Goal: Information Seeking & Learning: Learn about a topic

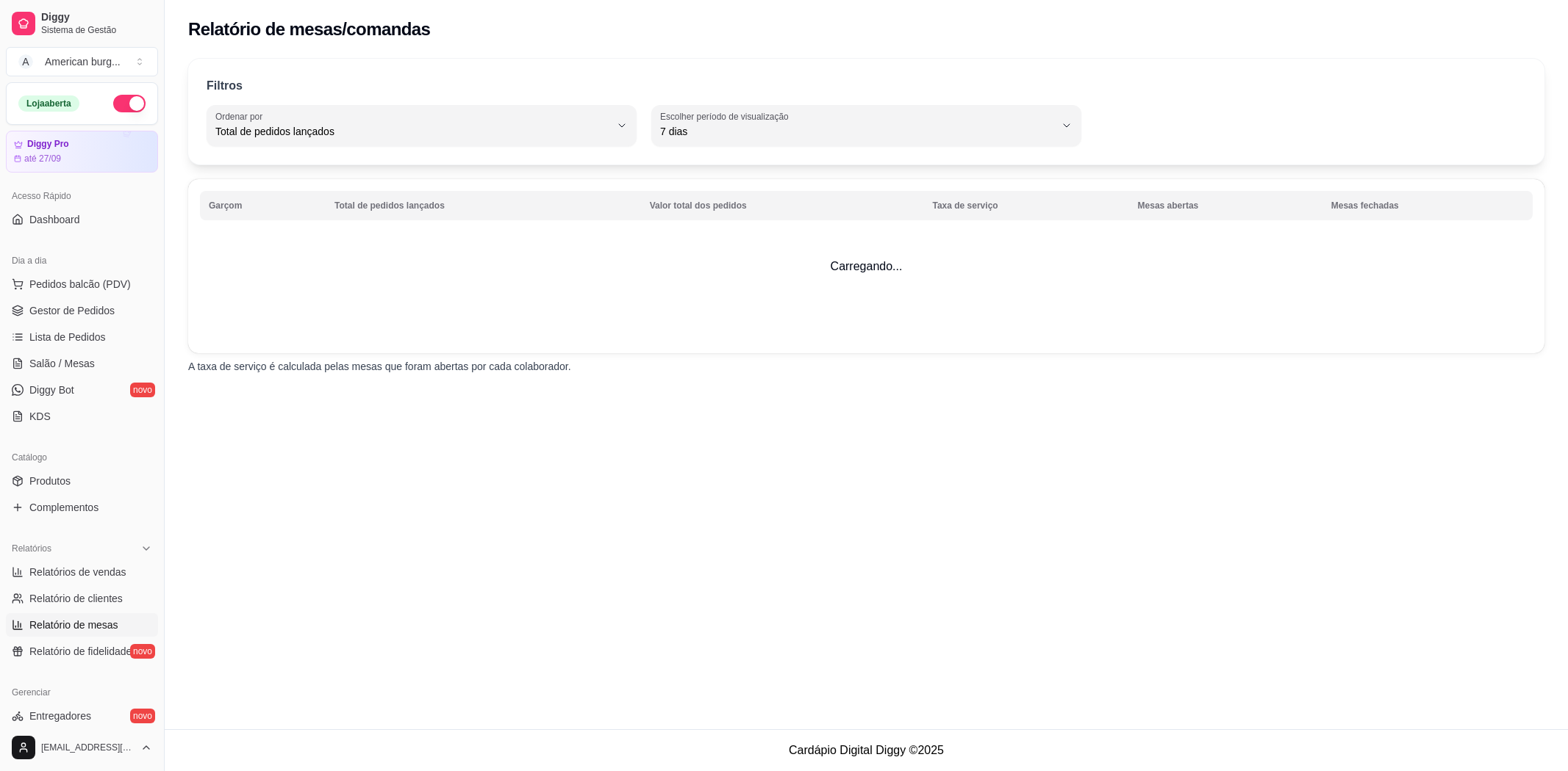
select select "TOTAL_OF_ORDERS"
select select "7"
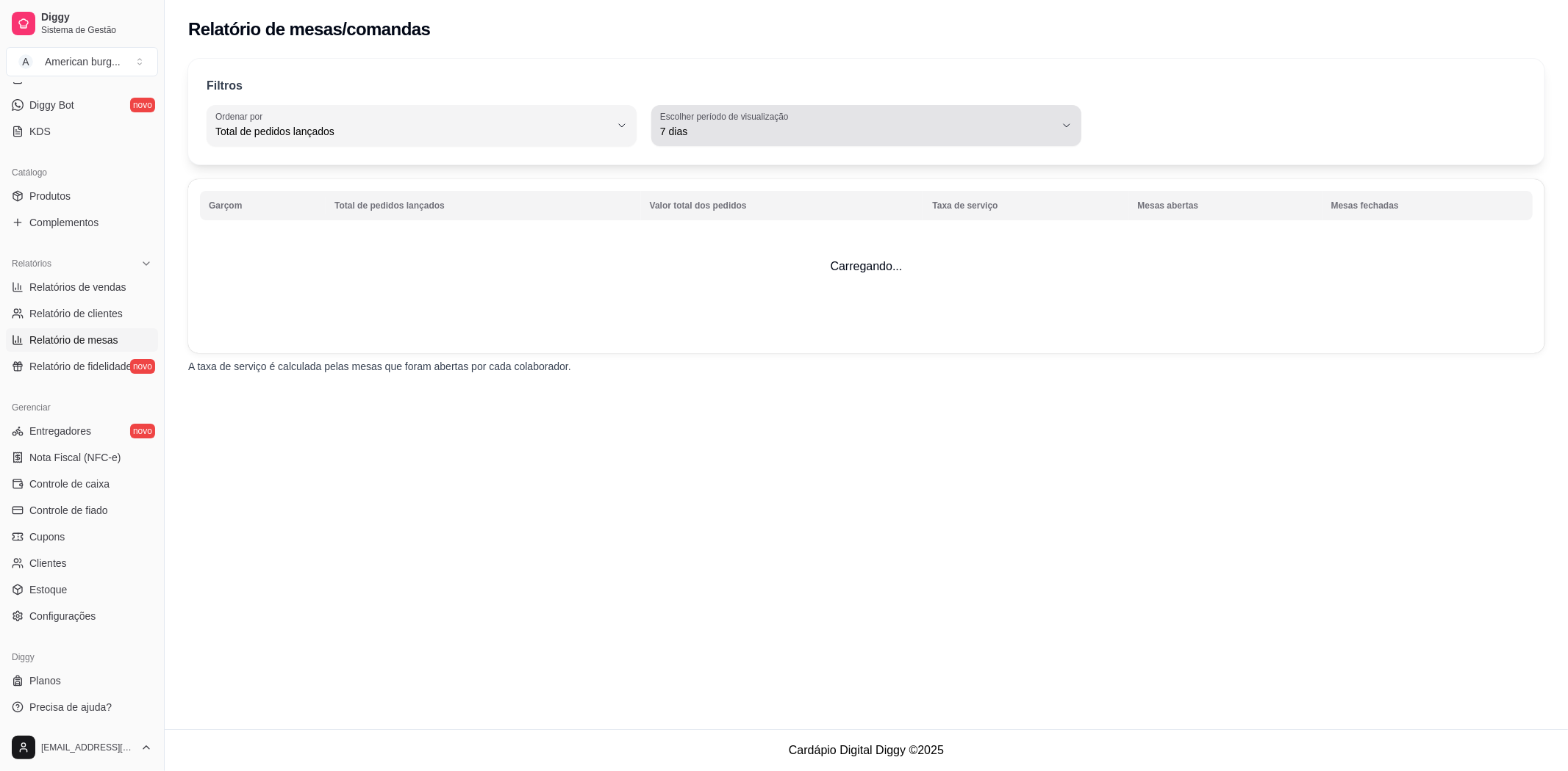
click at [725, 121] on label "Escolher período de visualização" at bounding box center [726, 116] width 133 height 13
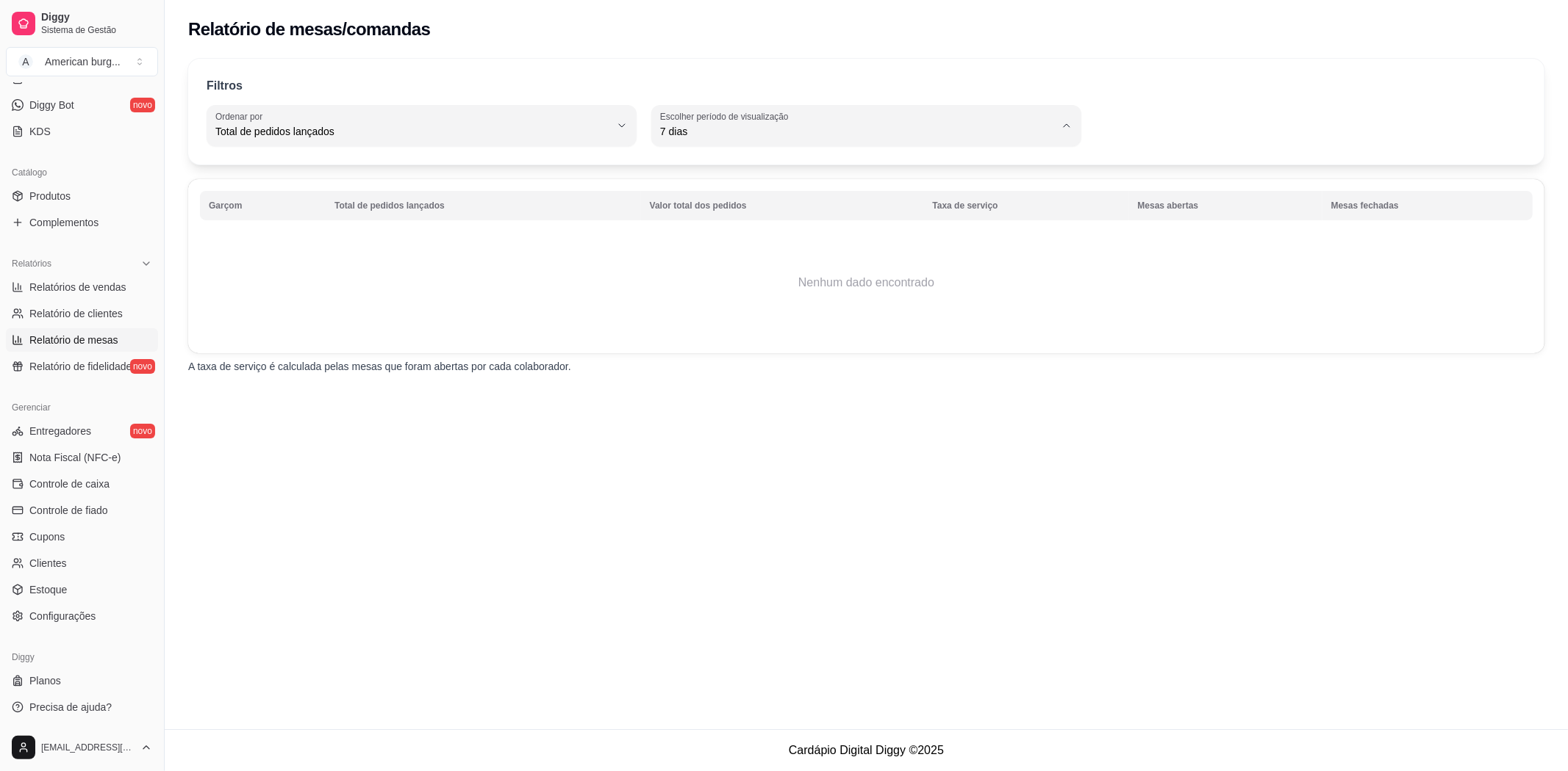
click at [695, 260] on span "30 dias" at bounding box center [859, 262] width 376 height 14
type input "30"
select select "30"
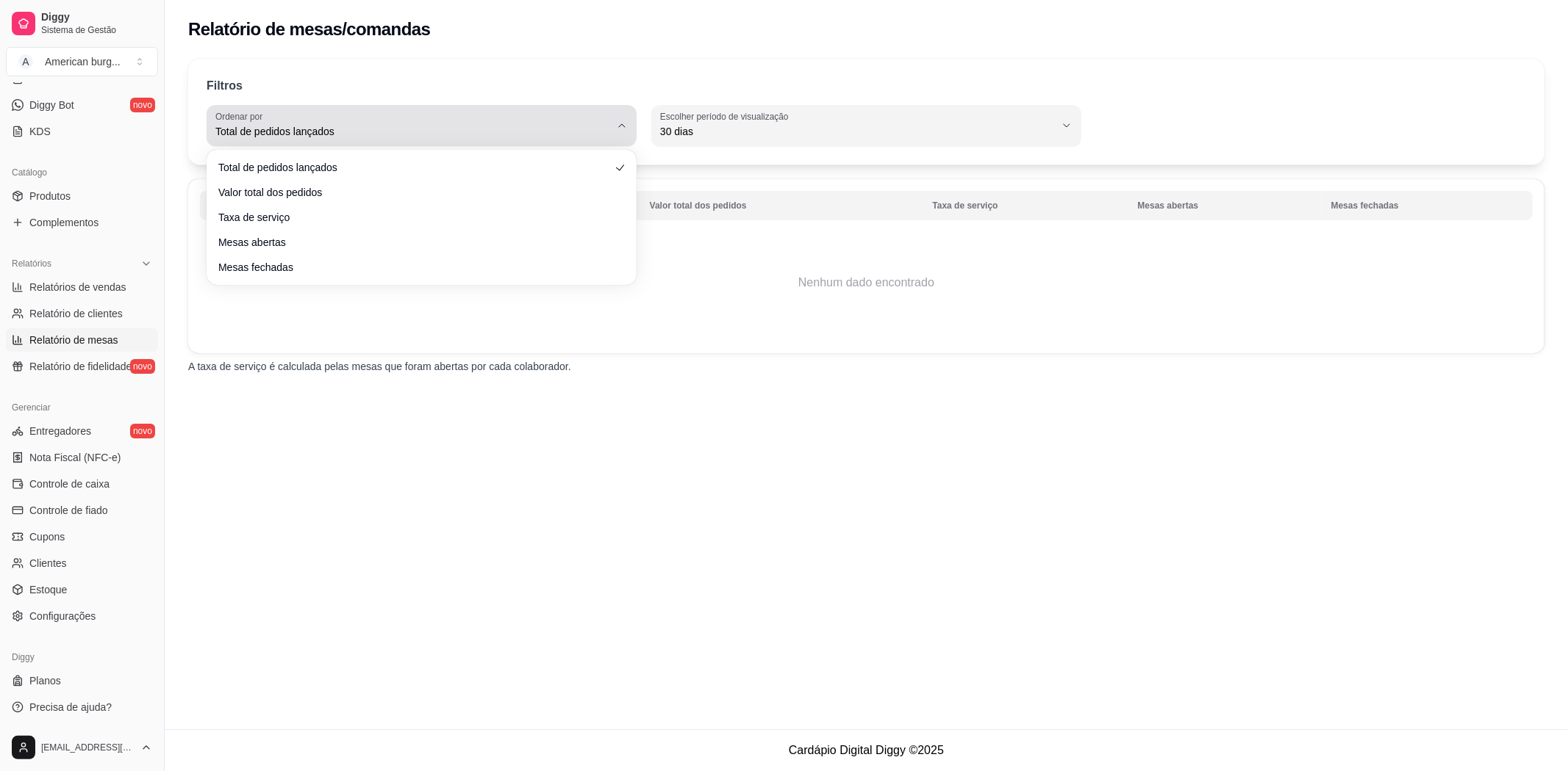
click at [296, 131] on span "Total de pedidos lançados" at bounding box center [413, 131] width 395 height 15
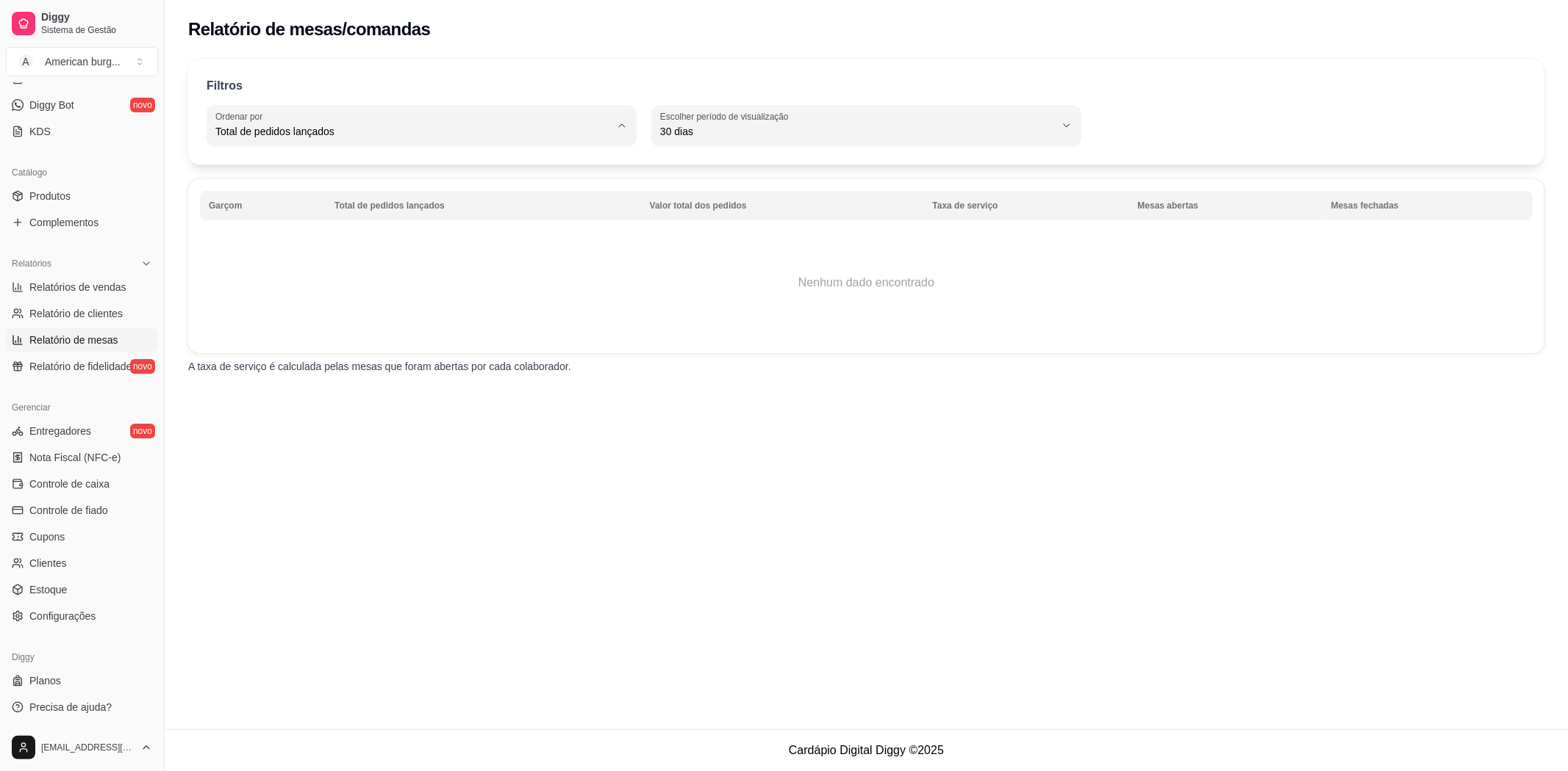
click at [324, 189] on span "Valor total dos pedidos" at bounding box center [414, 190] width 376 height 14
type input "TOTAL_AMOUNT_OF_ORDERS"
select select "TOTAL_AMOUNT_OF_ORDERS"
click at [104, 483] on span "Controle de caixa" at bounding box center [70, 484] width 80 height 15
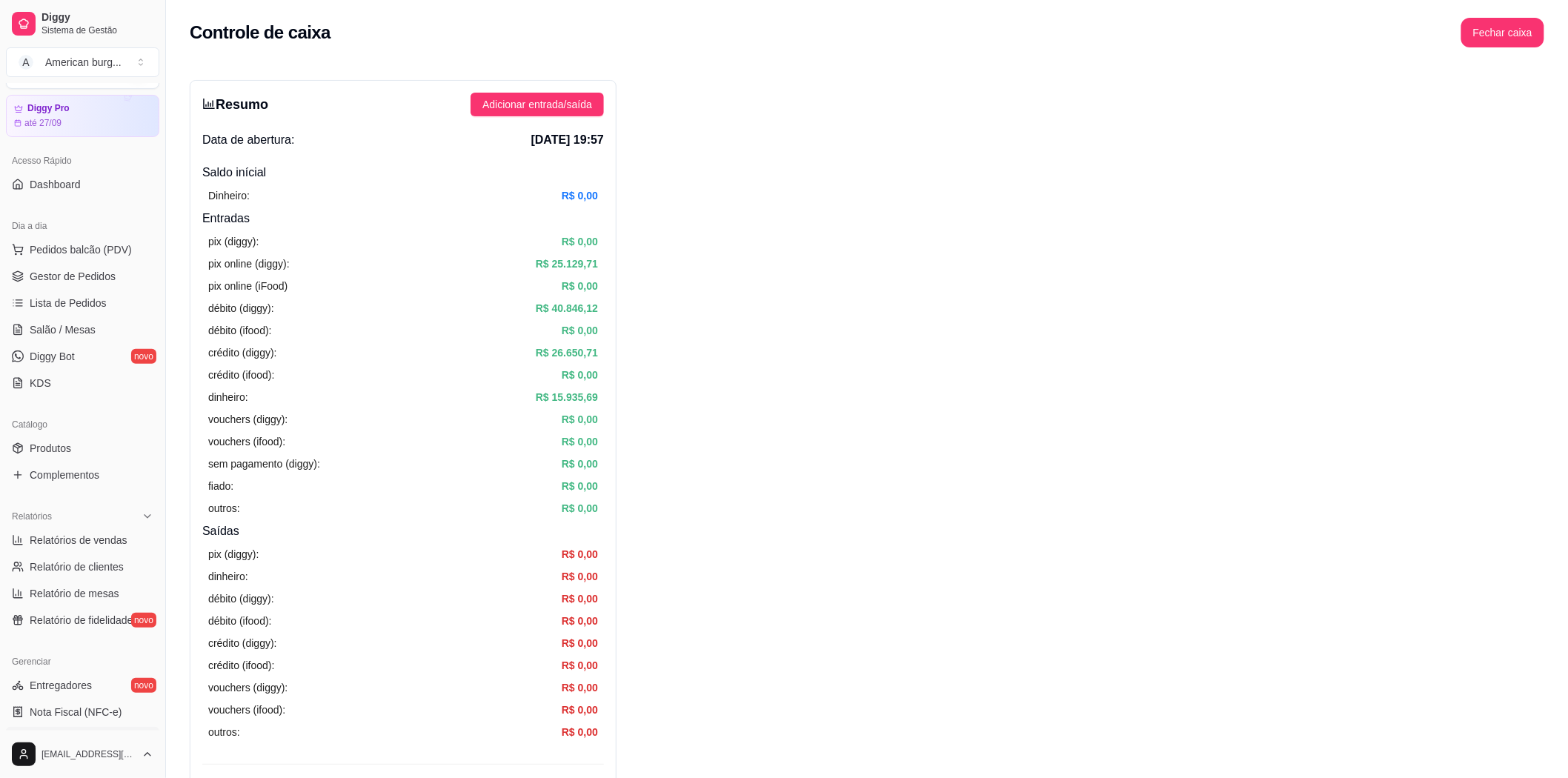
scroll to position [82, 0]
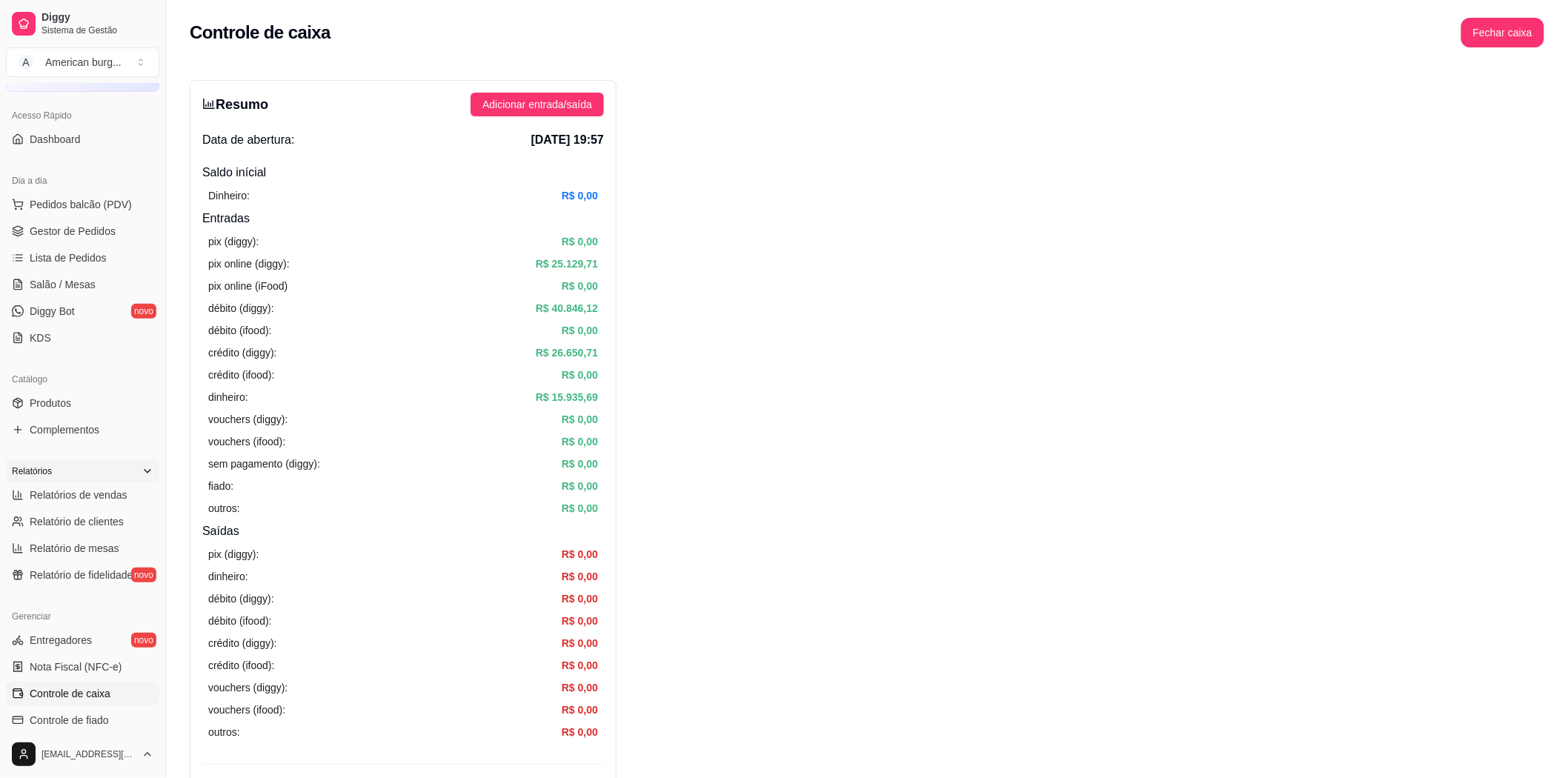
click at [142, 468] on div "Relatórios" at bounding box center [82, 472] width 153 height 24
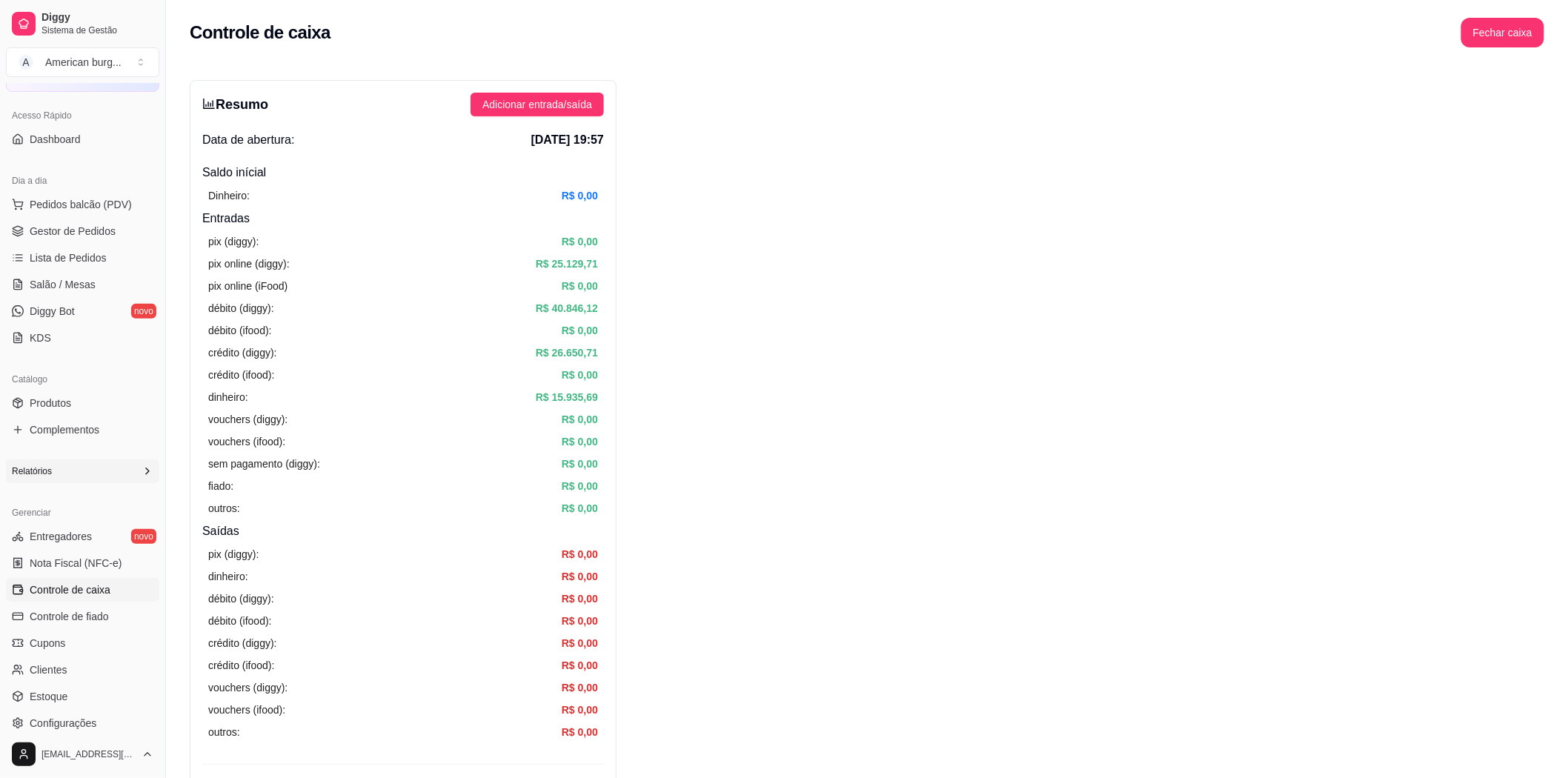
click at [141, 470] on icon at bounding box center [147, 472] width 12 height 12
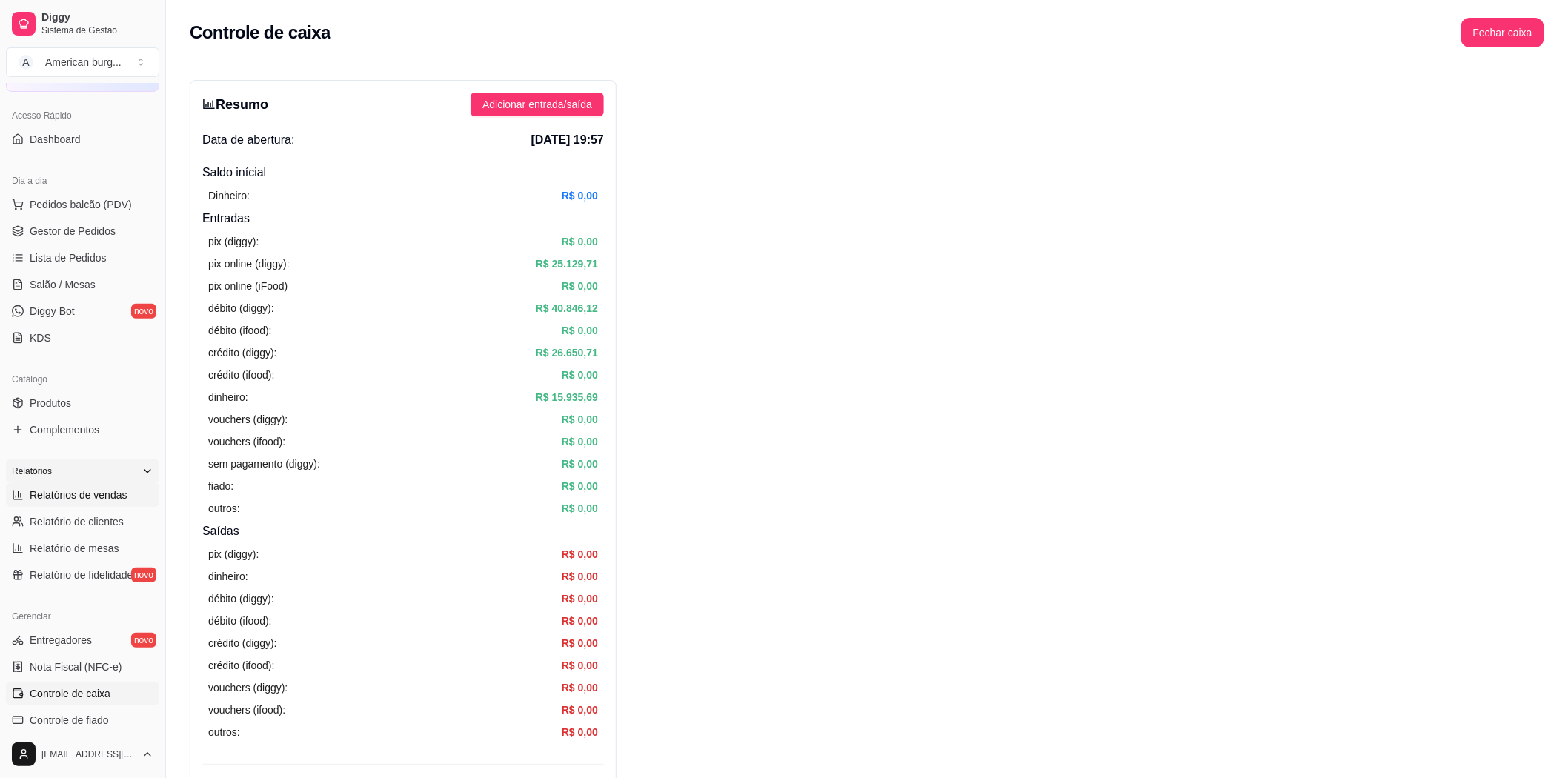
click at [94, 492] on span "Relatórios de vendas" at bounding box center [79, 495] width 98 height 15
select select "ALL"
select select "0"
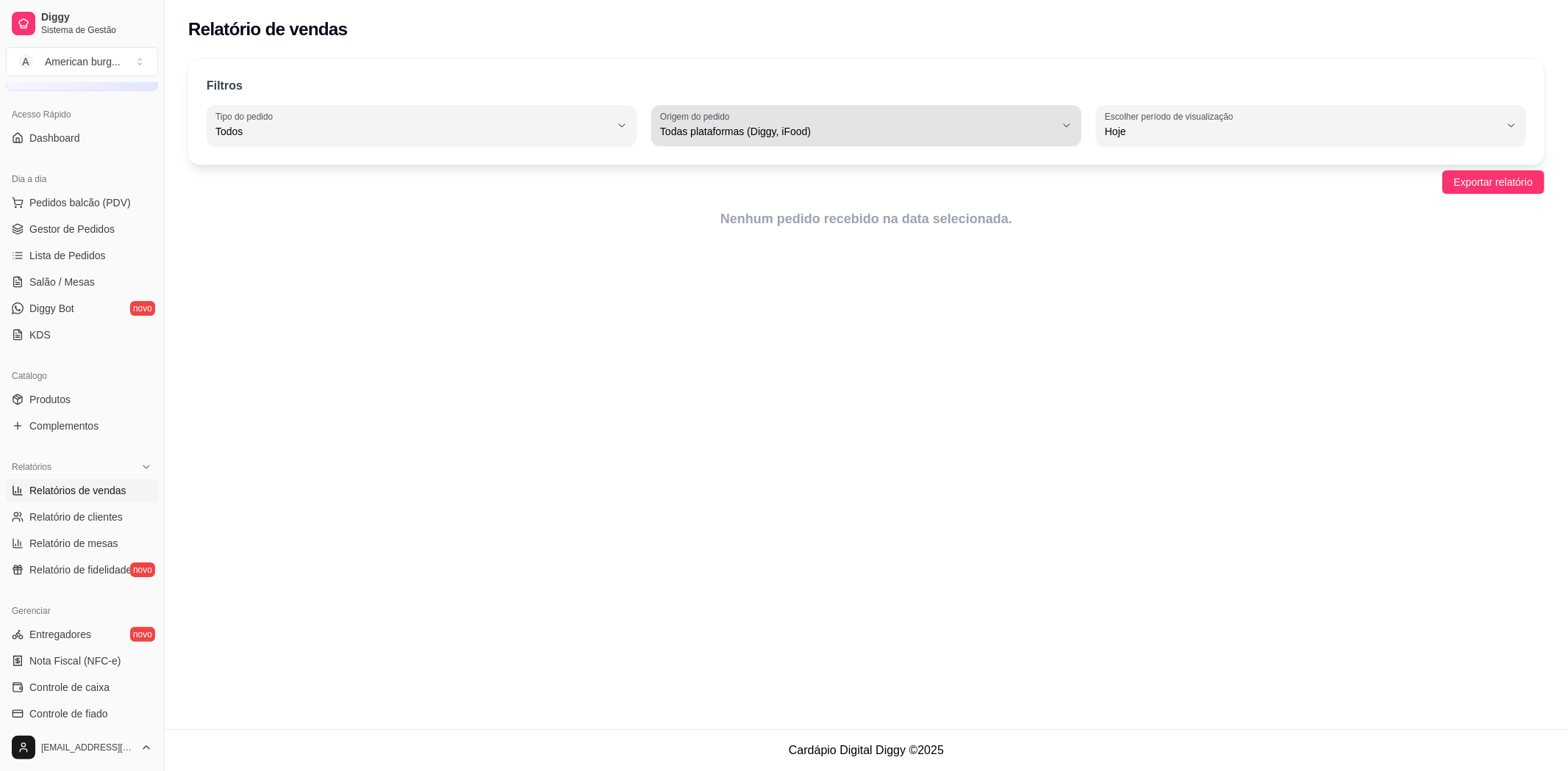
click at [990, 140] on button "Origem do pedido Todas plataformas (Diggy, iFood)" at bounding box center [866, 125] width 430 height 41
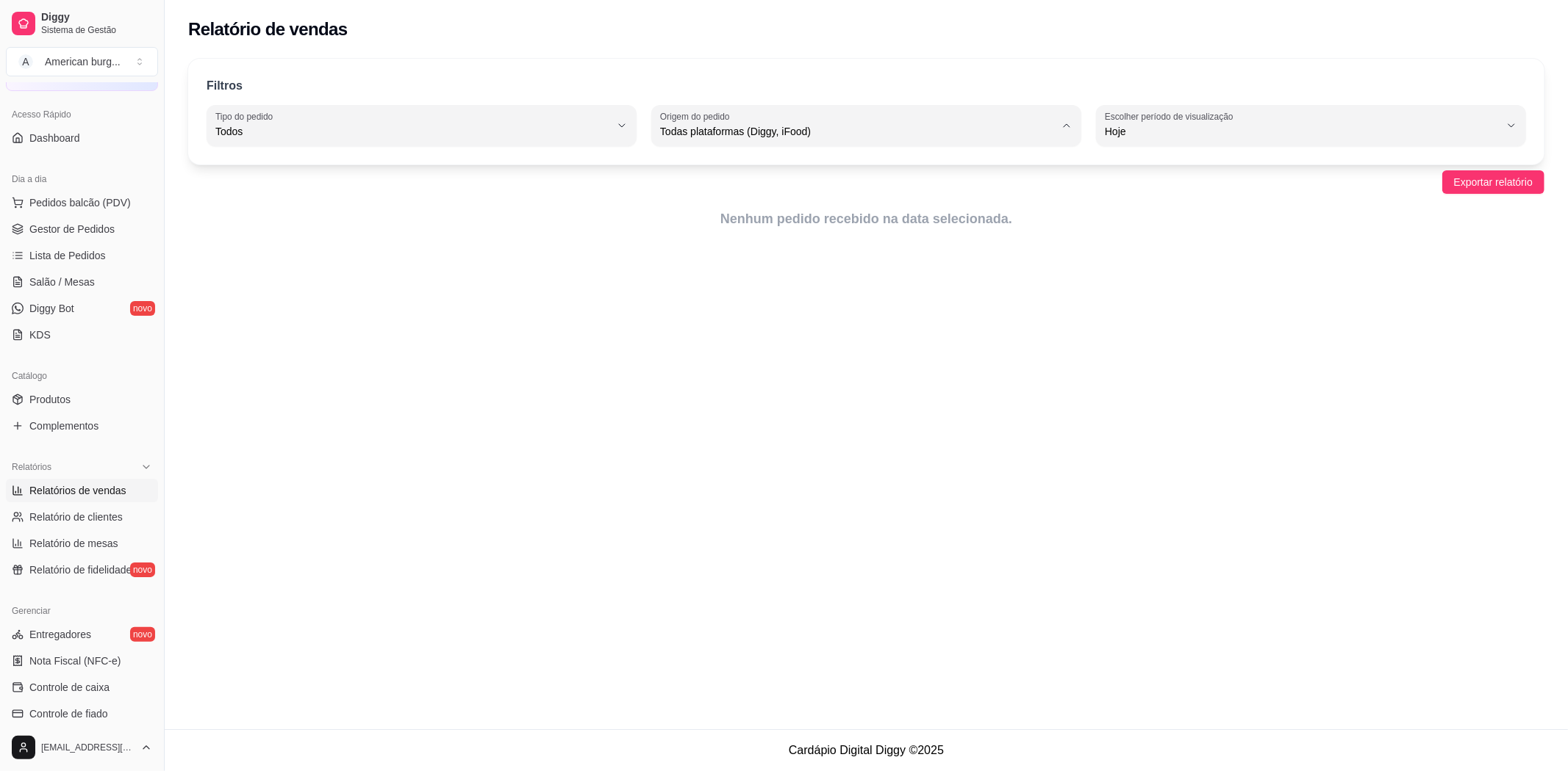
click at [703, 194] on span "Diggy" at bounding box center [859, 190] width 376 height 14
type input "DIGGY"
select select "DIGGY"
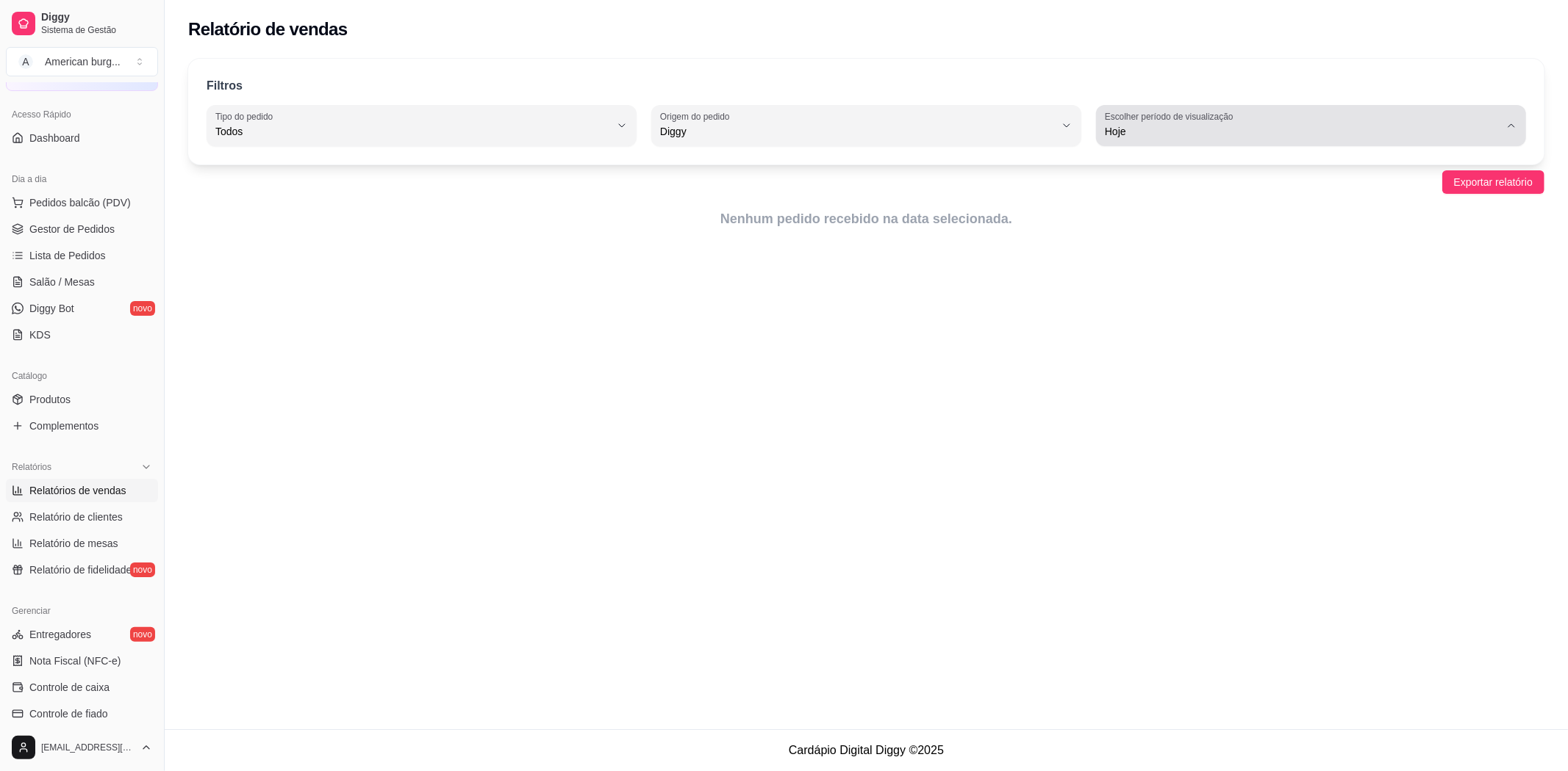
click at [1213, 125] on span "Hoje" at bounding box center [1302, 131] width 395 height 15
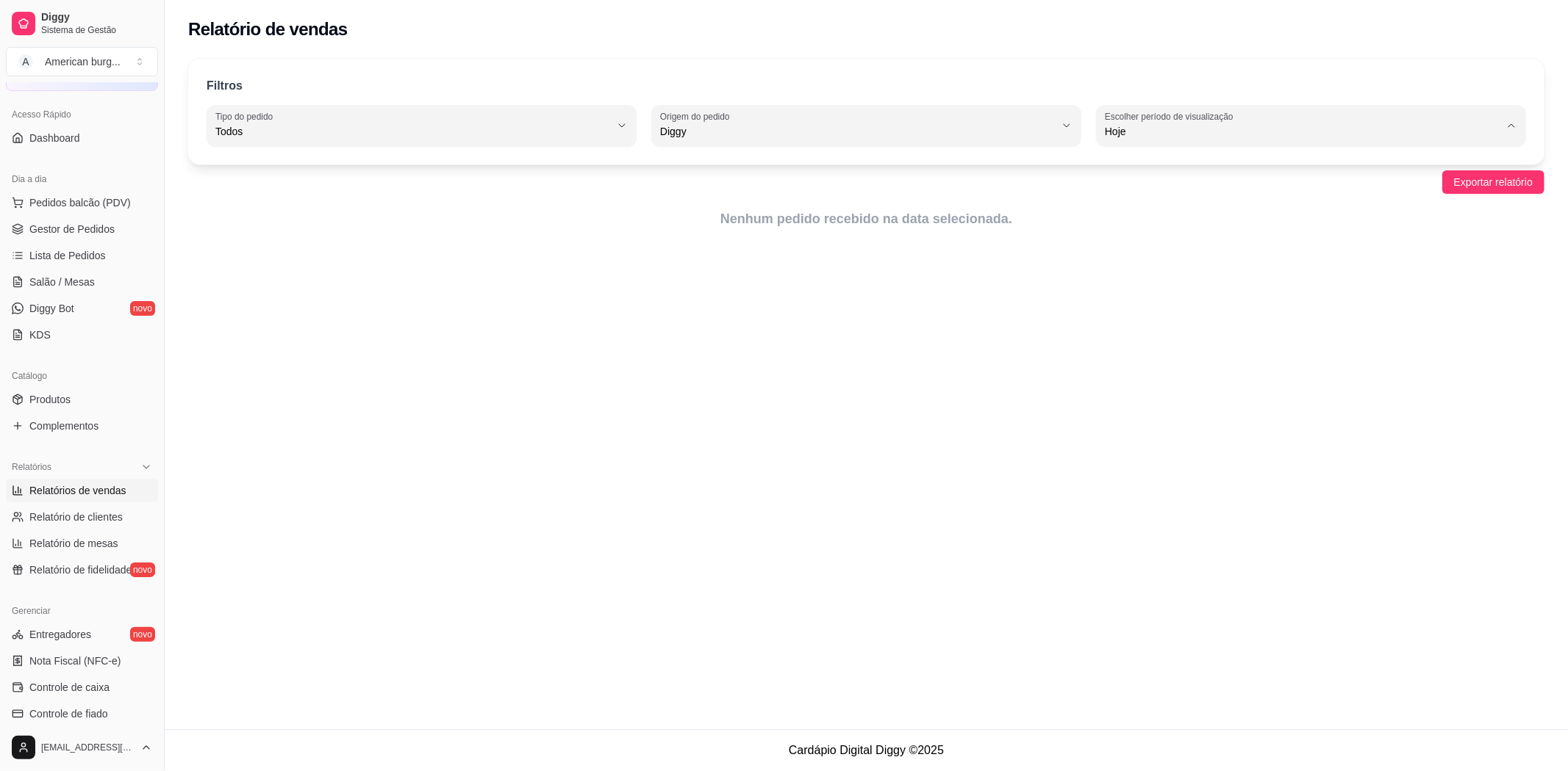
click at [1157, 269] on span "30 dias" at bounding box center [1304, 262] width 376 height 14
type input "30"
select select "30"
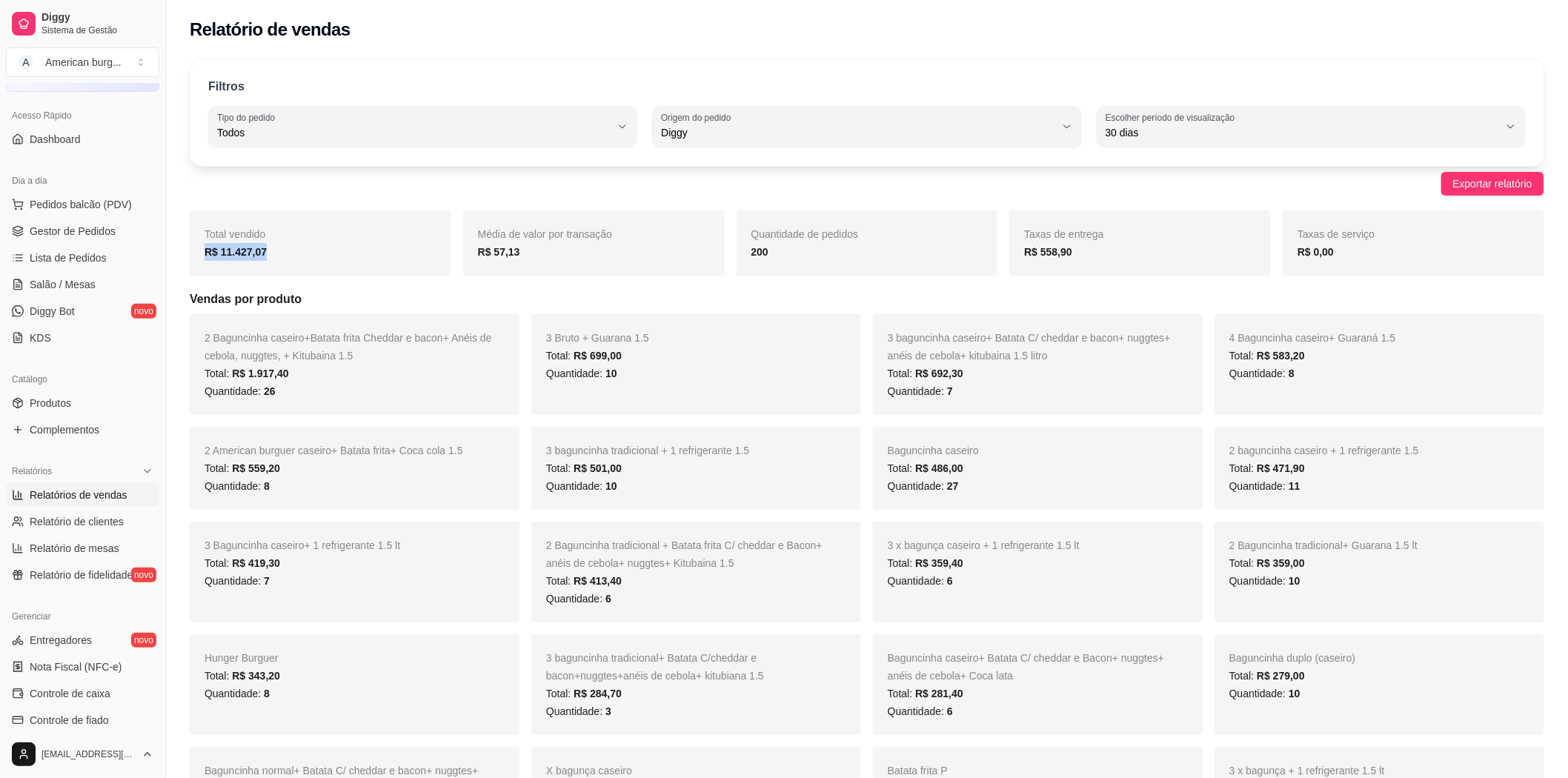
drag, startPoint x: 263, startPoint y: 258, endPoint x: 191, endPoint y: 256, distance: 72.0
click at [191, 256] on div "Total vendido R$ 11.427,07" at bounding box center [320, 243] width 261 height 65
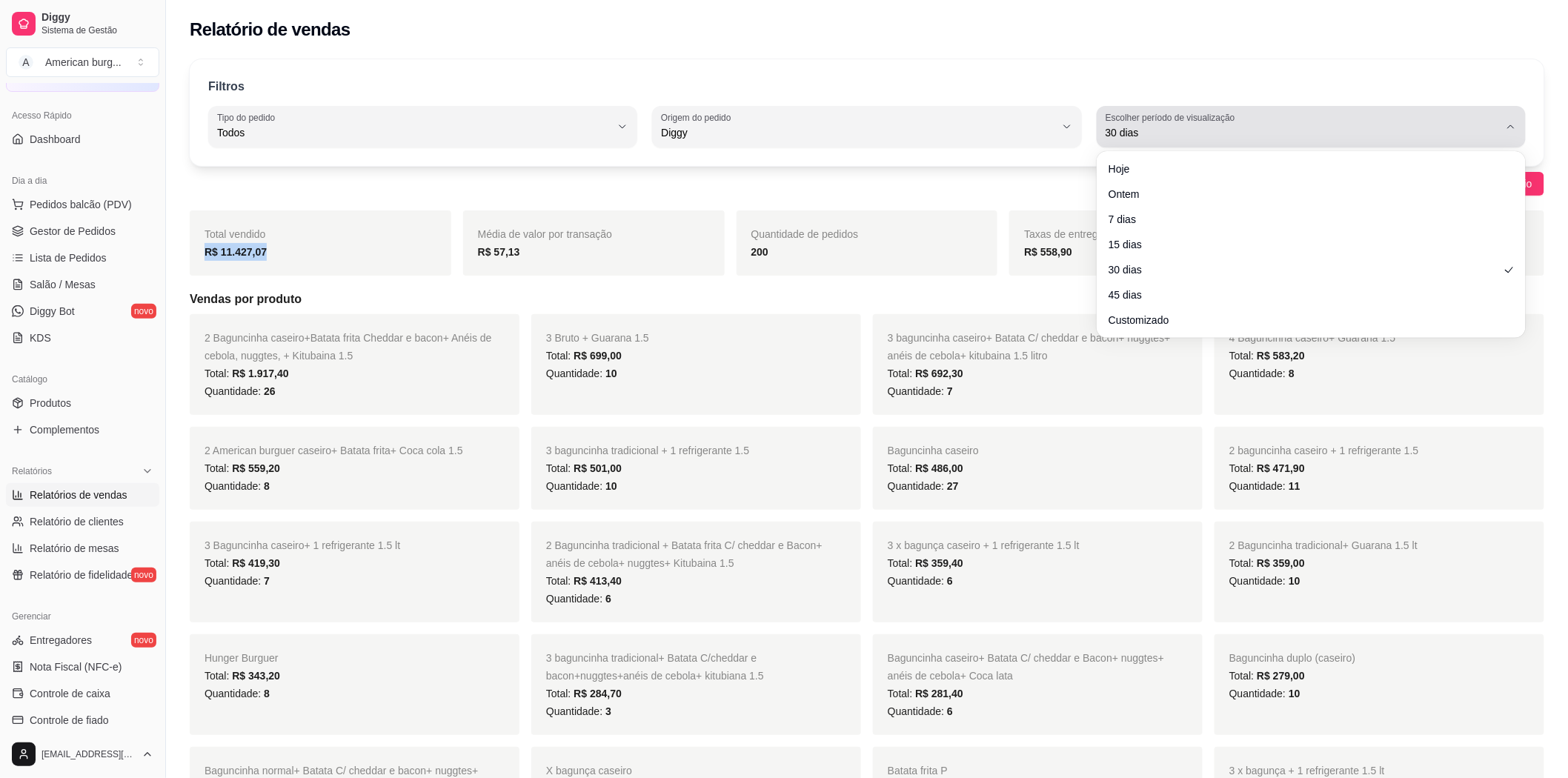
click at [1124, 129] on span "30 dias" at bounding box center [1302, 133] width 394 height 15
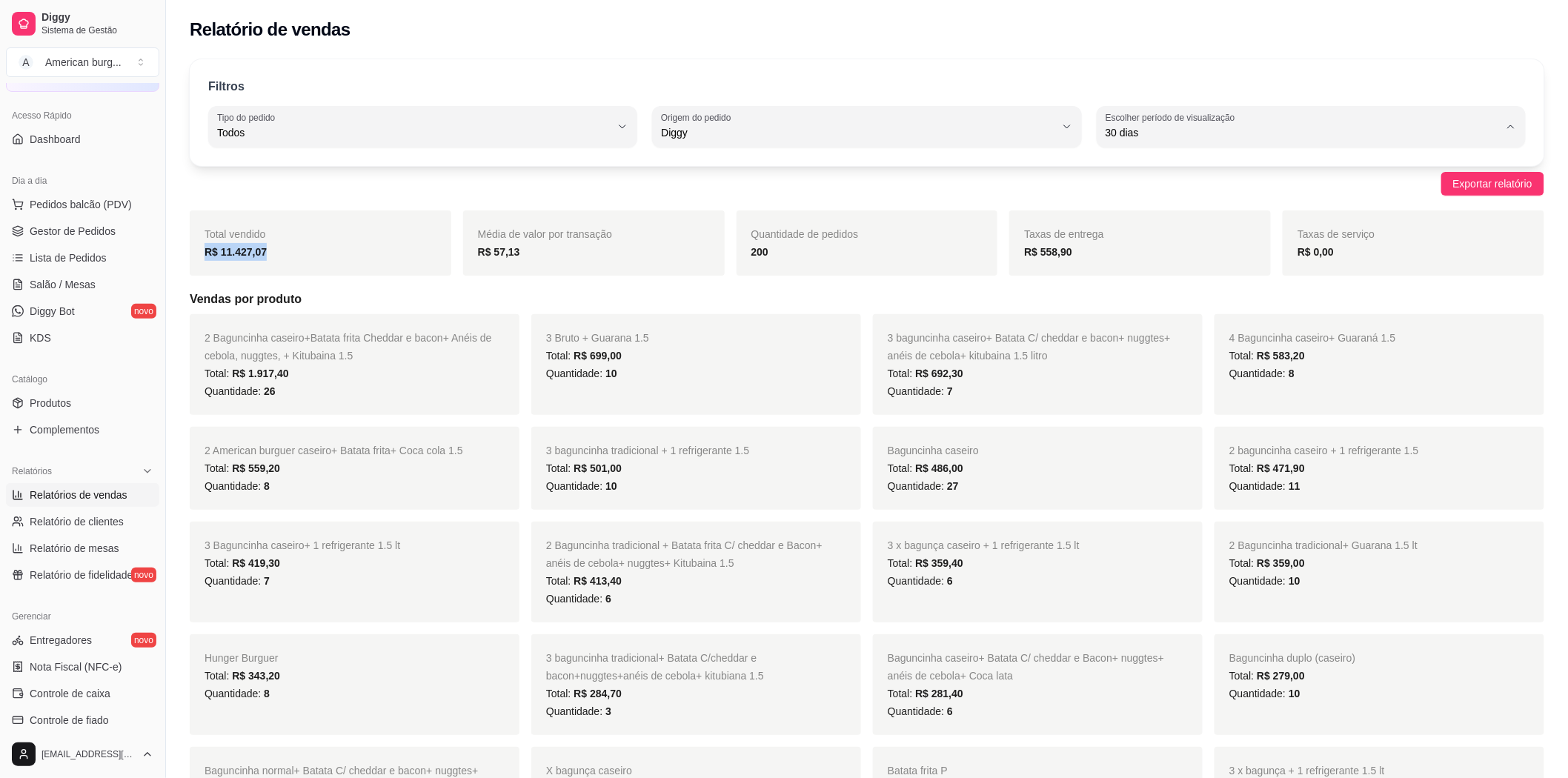
click at [1153, 216] on span "7 dias" at bounding box center [1304, 216] width 375 height 14
type input "7"
select select "7"
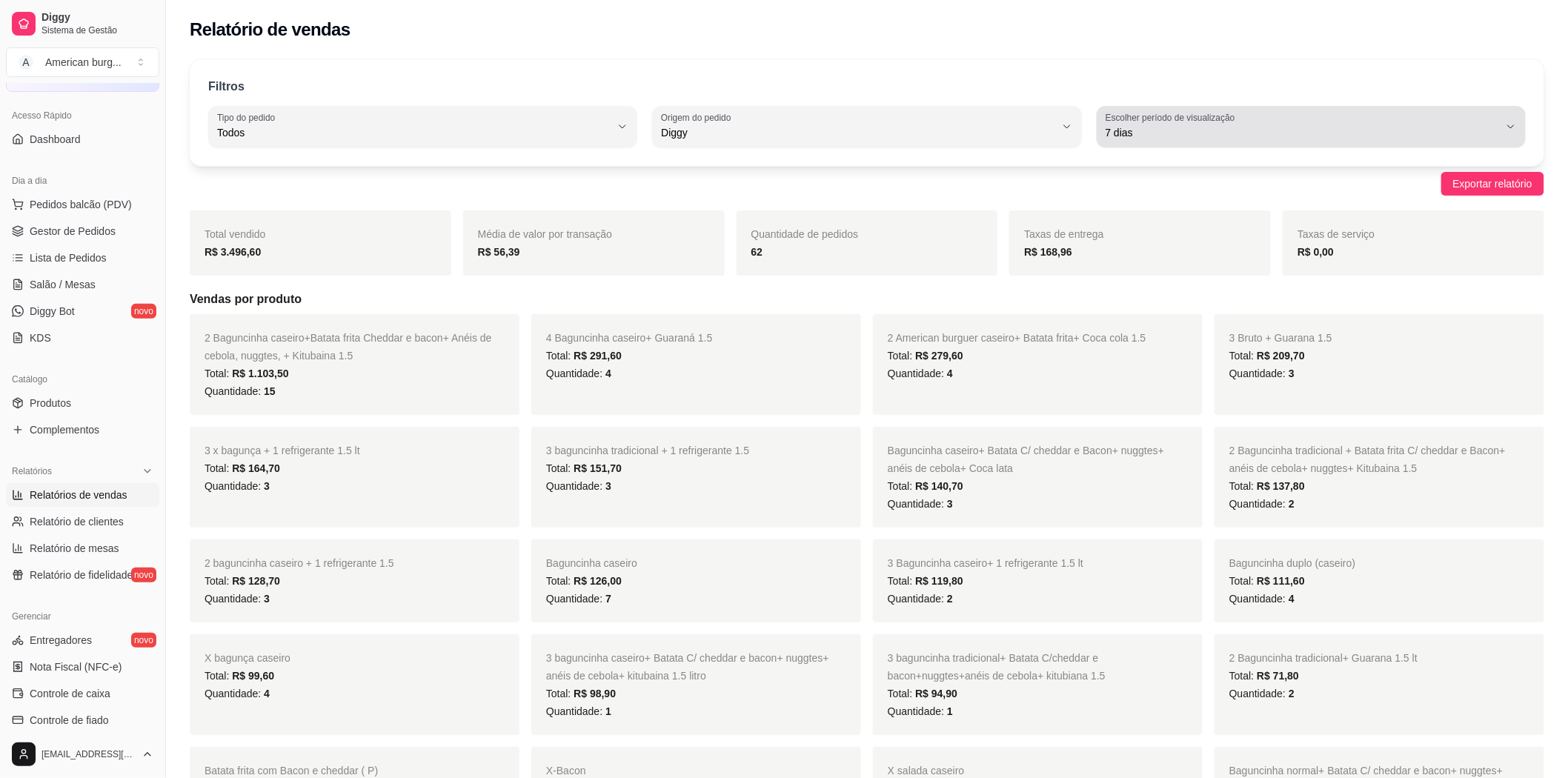
click at [1187, 139] on span "7 dias" at bounding box center [1302, 133] width 394 height 15
click at [1135, 238] on span "15 dias" at bounding box center [1304, 240] width 375 height 14
type input "15"
select select "15"
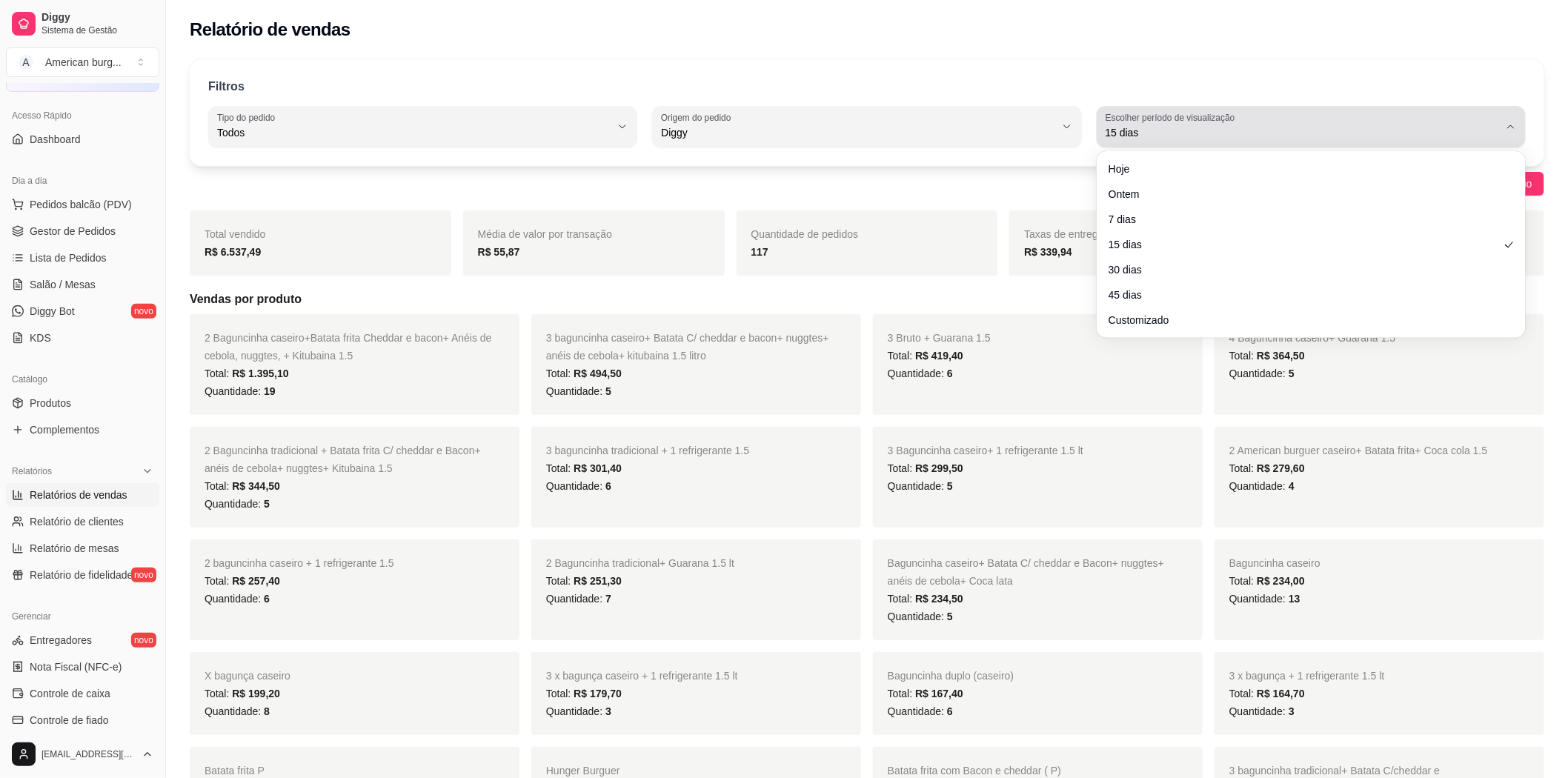
click at [1150, 141] on div "15 dias" at bounding box center [1302, 127] width 394 height 30
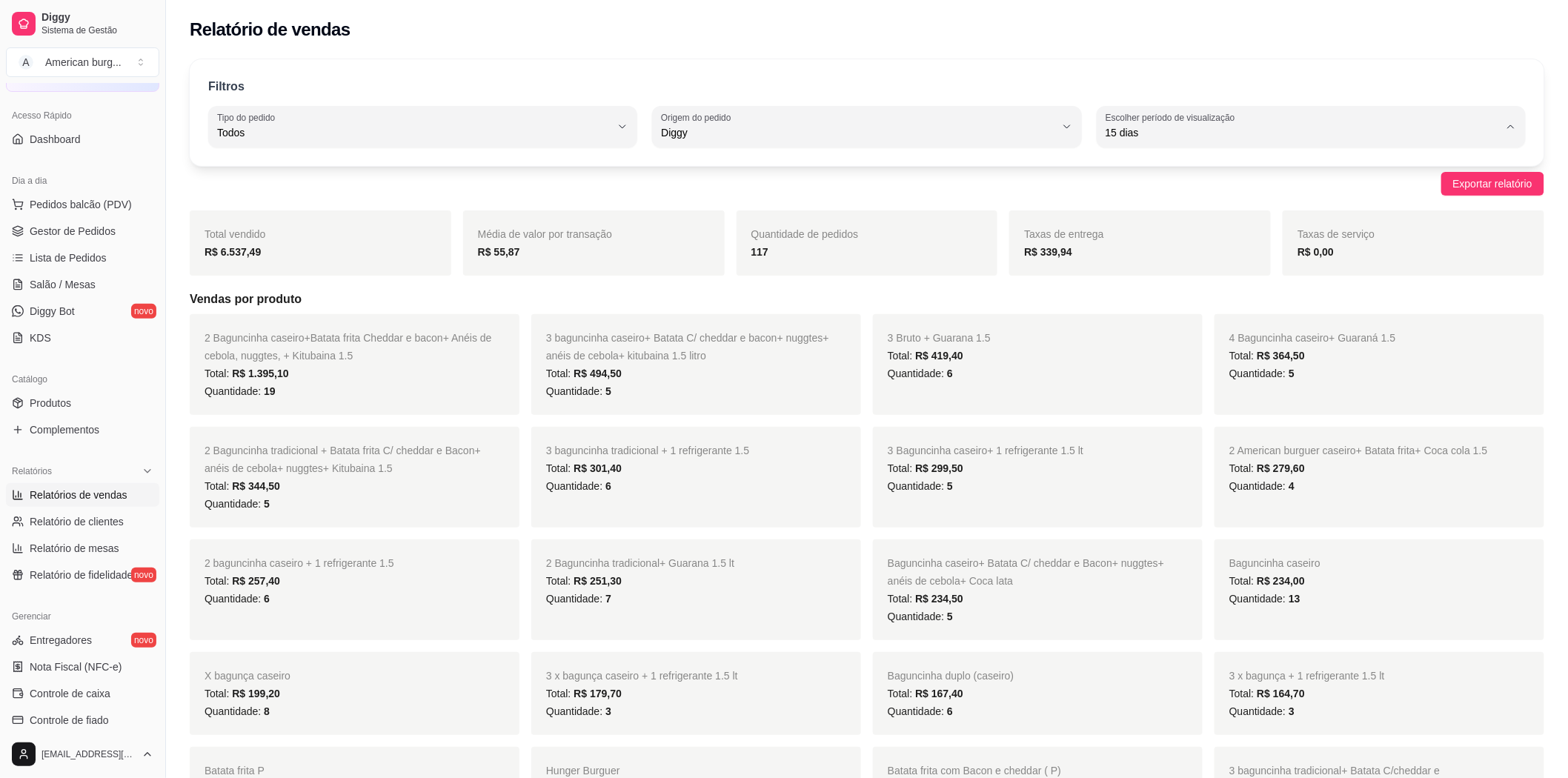
click at [1140, 264] on span "30 dias" at bounding box center [1304, 264] width 375 height 14
type input "30"
select select "30"
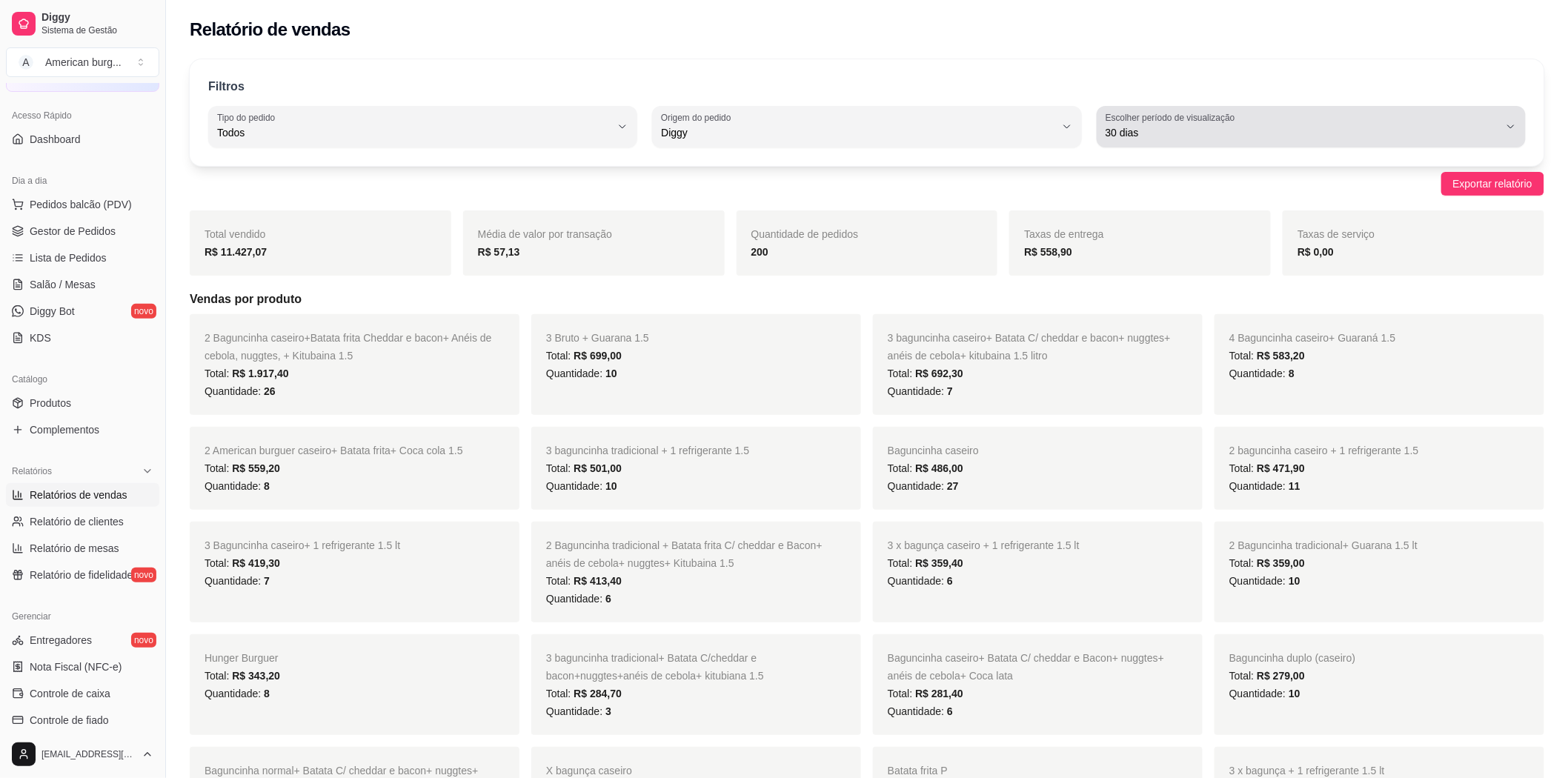
click at [1193, 136] on span "30 dias" at bounding box center [1302, 133] width 394 height 15
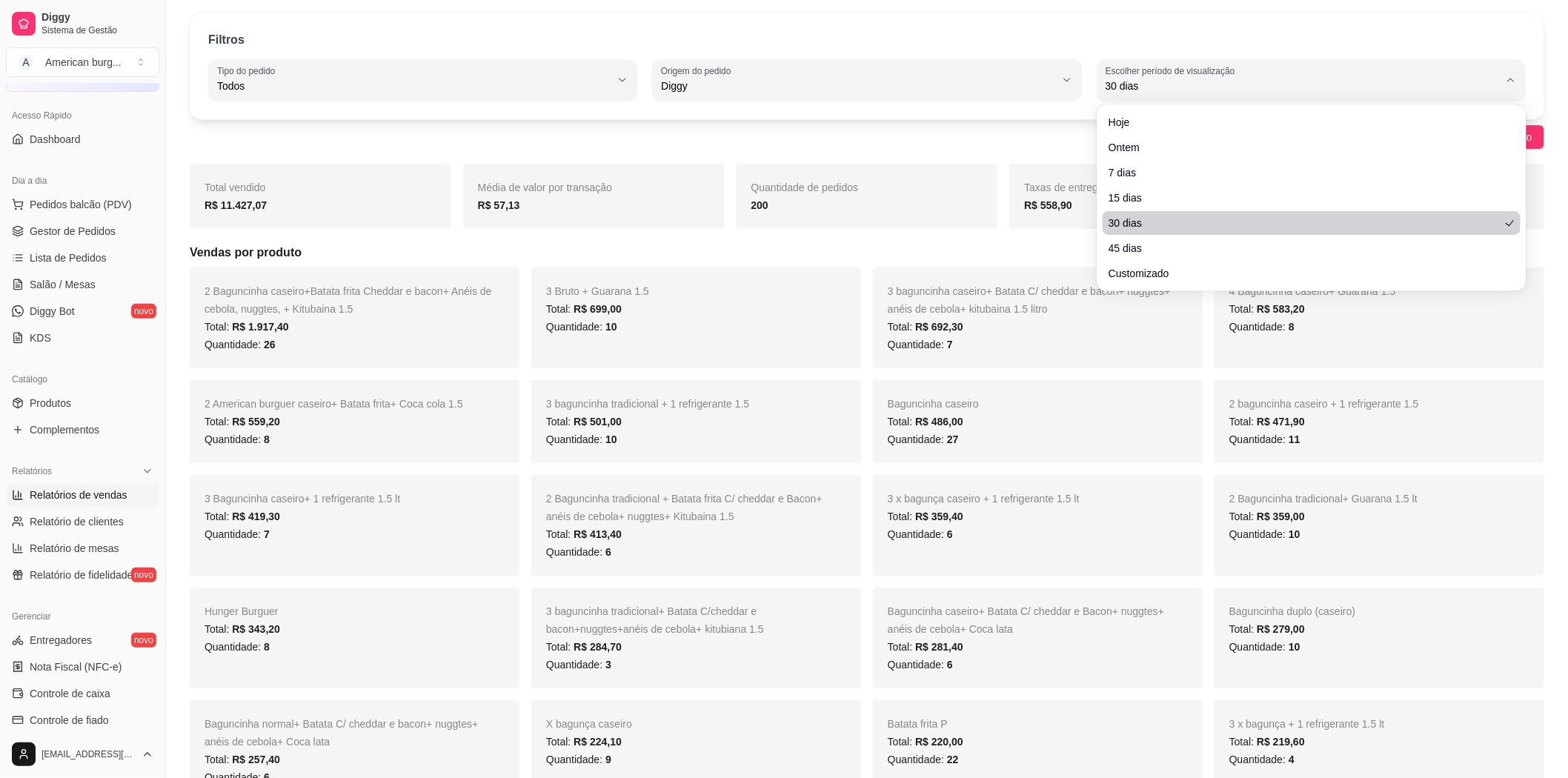
scroll to position [82, 0]
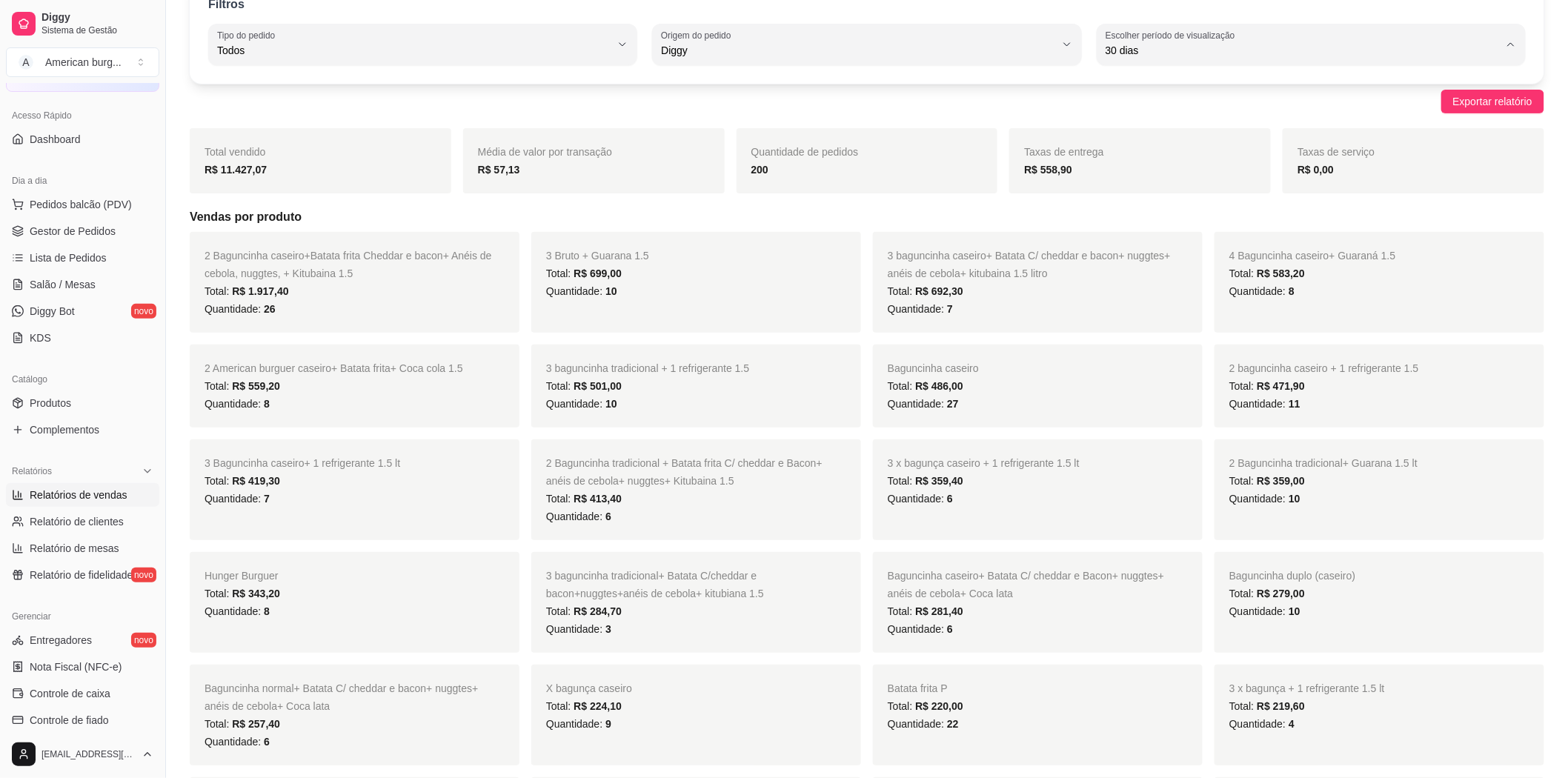
click at [1150, 212] on span "45 dias" at bounding box center [1304, 207] width 375 height 14
type input "45"
select select "45"
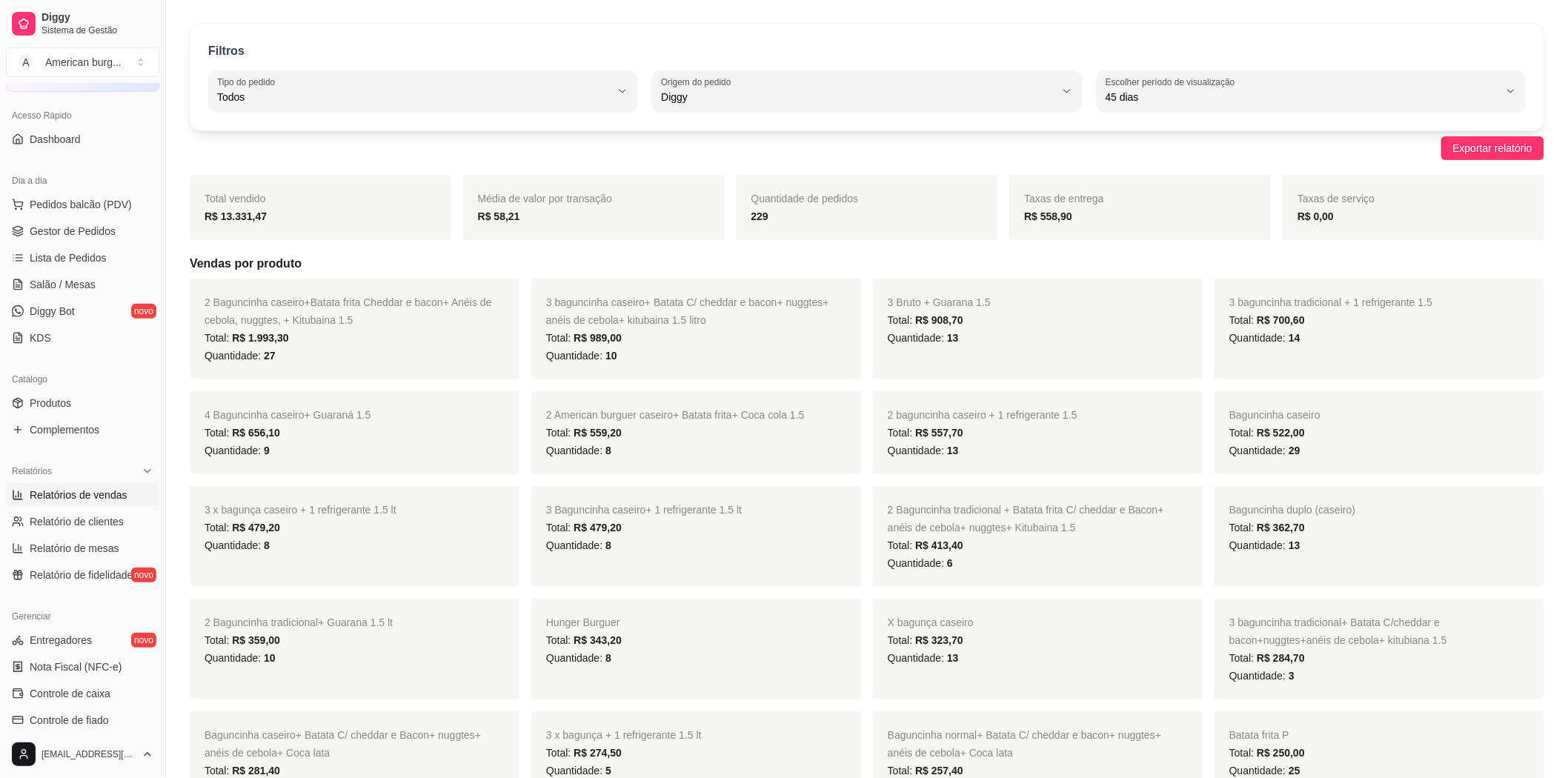
scroll to position [0, 0]
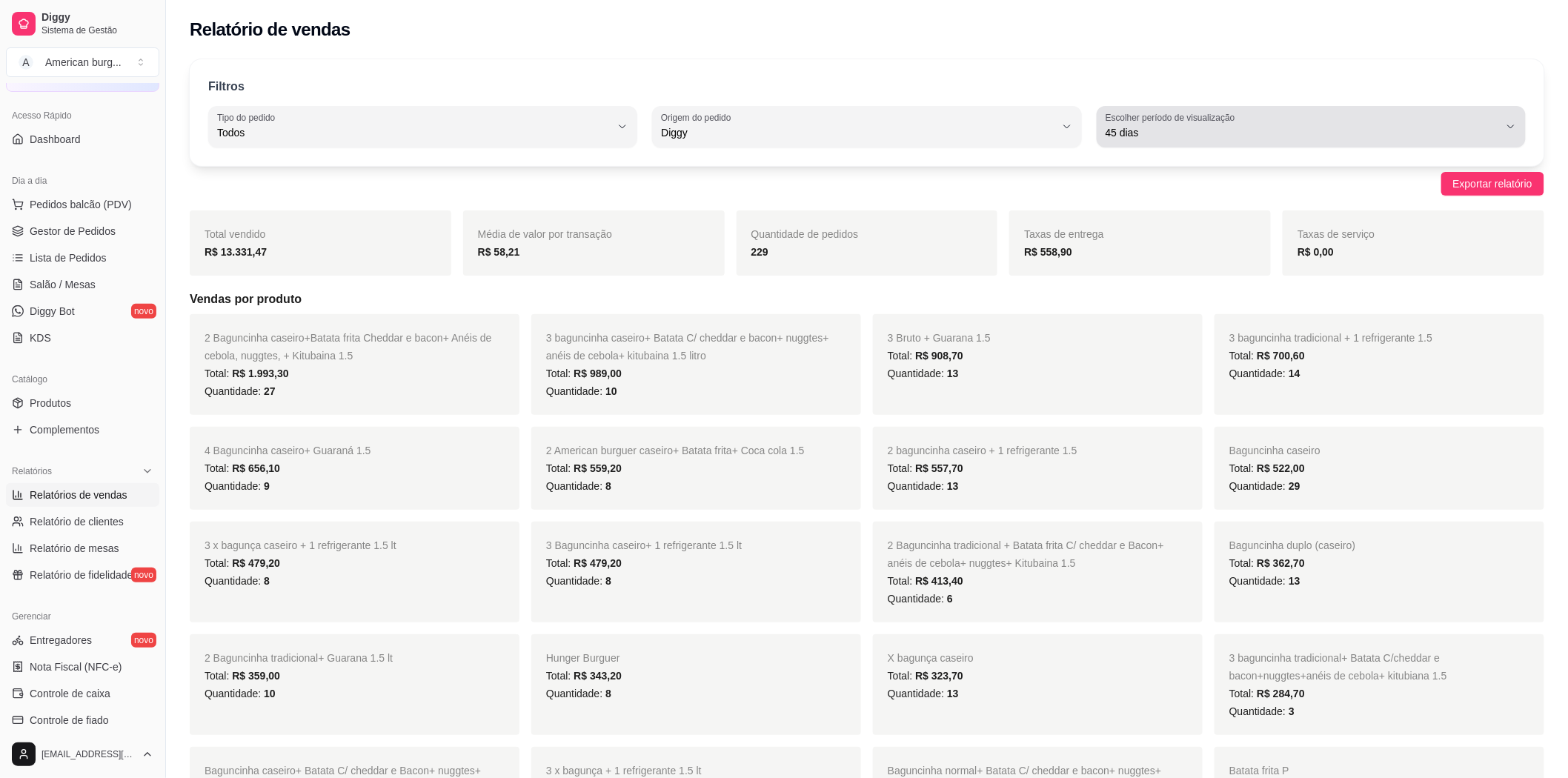
click at [1144, 137] on span "45 dias" at bounding box center [1302, 133] width 394 height 15
click at [1135, 320] on span "Customizado" at bounding box center [1304, 313] width 375 height 14
type input "-1"
select select "-1"
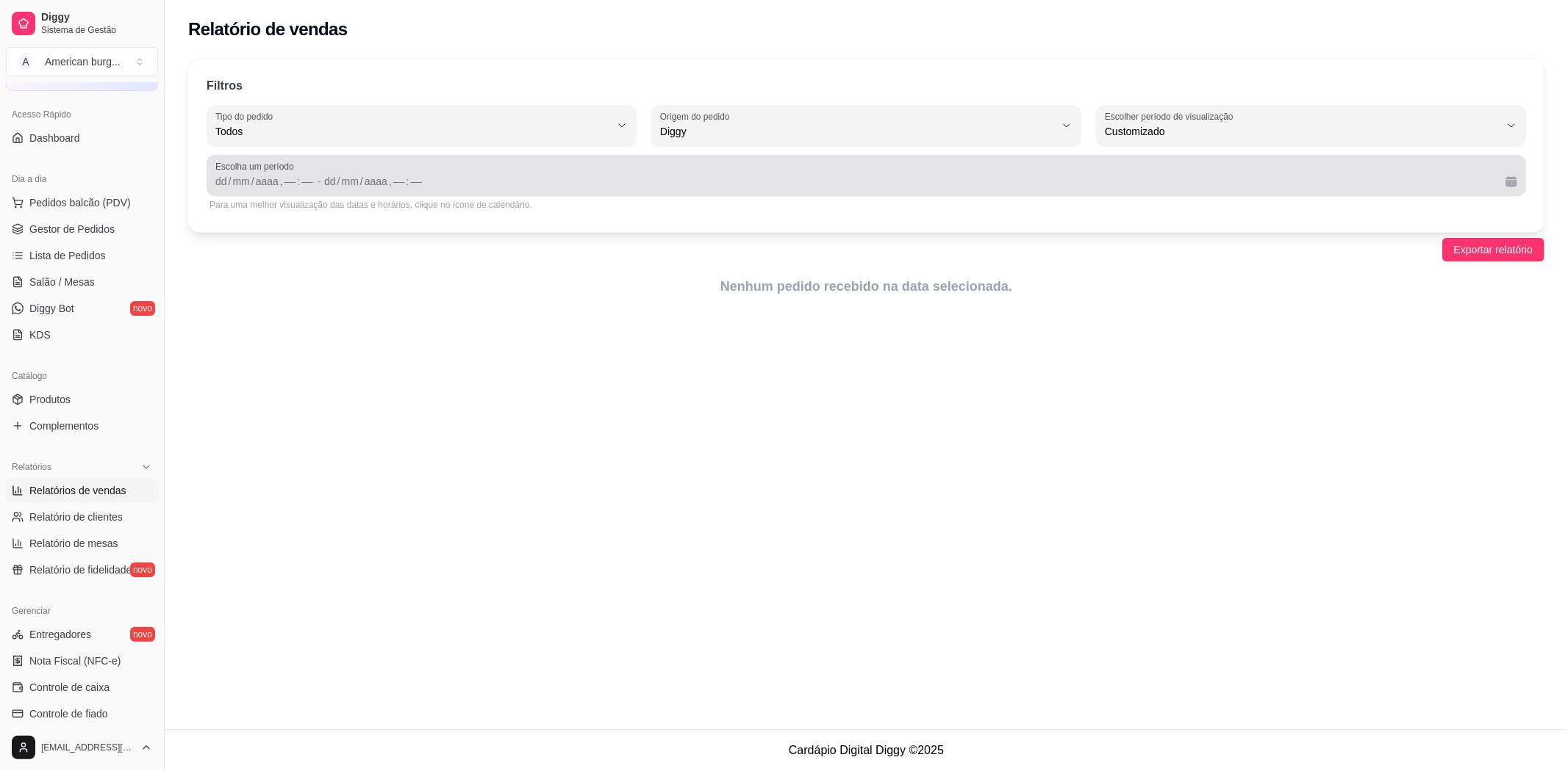
click at [226, 171] on span "Escolha um período" at bounding box center [866, 167] width 1301 height 12
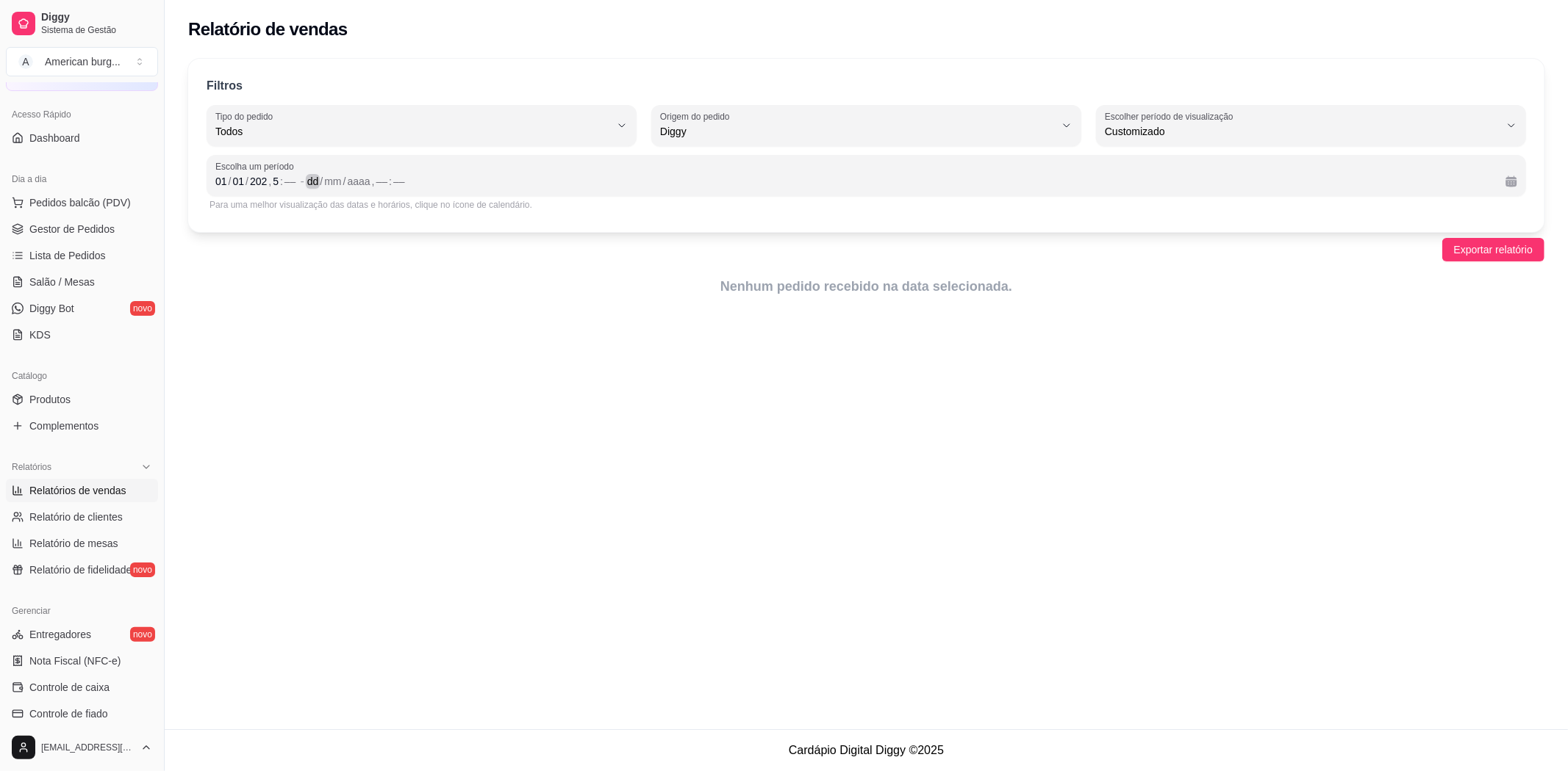
click at [313, 179] on div "dd" at bounding box center [313, 182] width 15 height 15
click at [244, 188] on div "01 / 01 / 202 , 5 : ––" at bounding box center [256, 182] width 82 height 18
click at [239, 177] on div "01" at bounding box center [238, 182] width 15 height 15
click at [295, 174] on div "01 / 10 / 202 , 5 : ––" at bounding box center [256, 182] width 82 height 18
click at [330, 183] on div "/" at bounding box center [333, 182] width 6 height 15
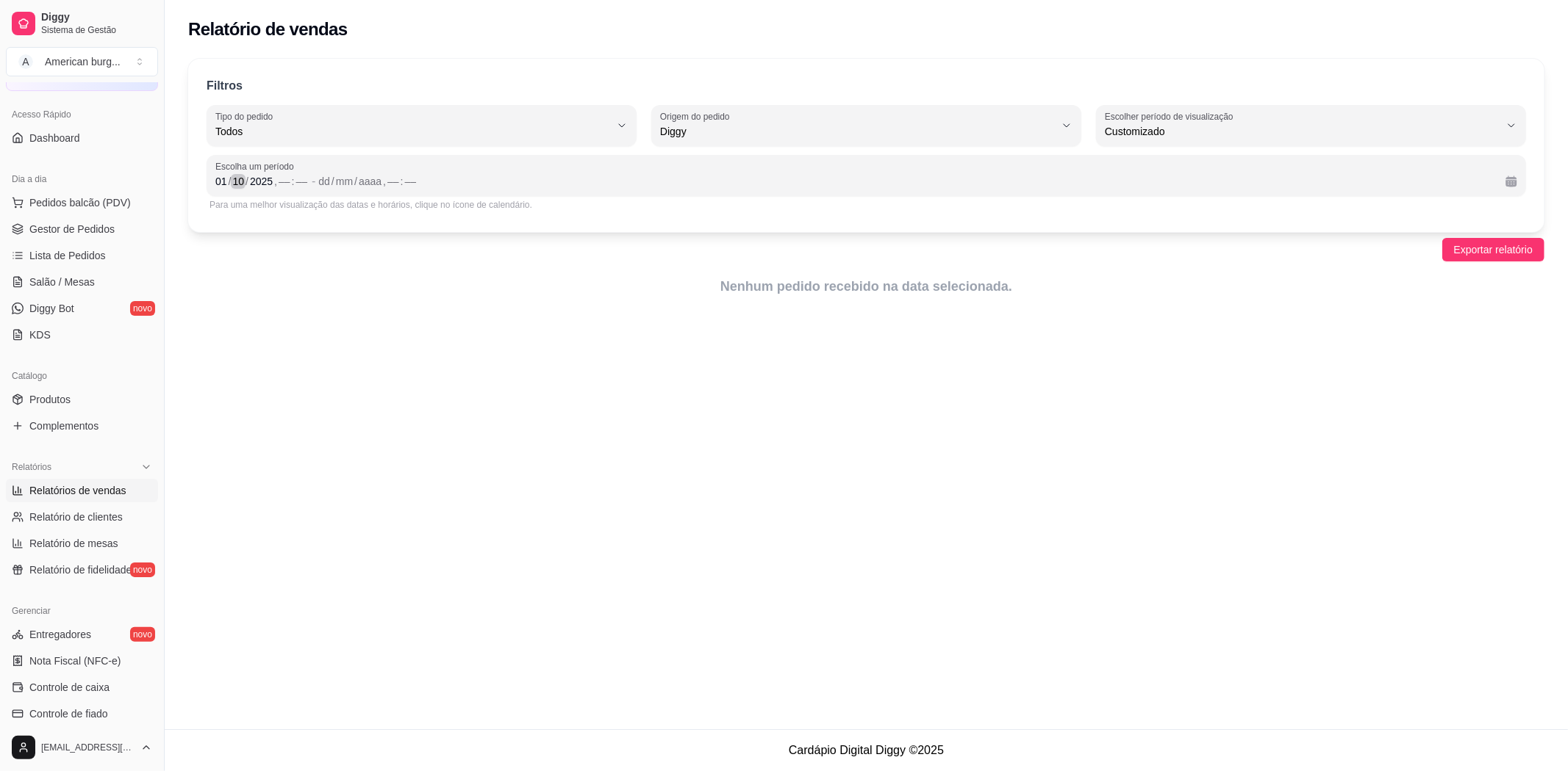
click at [244, 179] on div "/" at bounding box center [247, 182] width 6 height 15
click at [324, 185] on div "dd" at bounding box center [324, 182] width 15 height 15
click at [1477, 245] on span "Exportar relatório" at bounding box center [1493, 250] width 79 height 16
click at [422, 232] on div "Filtros ALL Tipo do pedido Todos Entrega Retirada Mesa Consumo local Tipo do pe…" at bounding box center [866, 145] width 1356 height 174
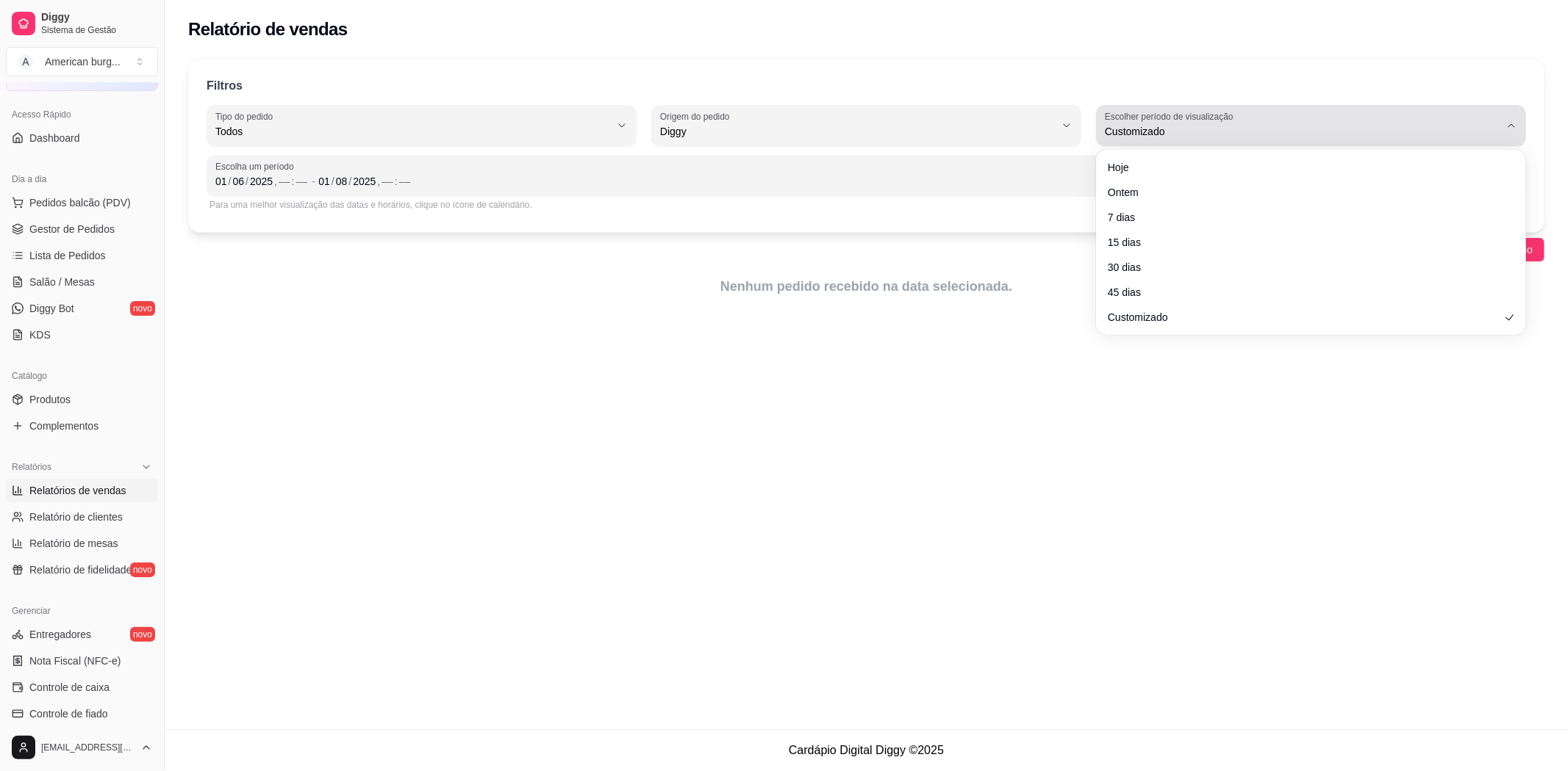
click at [1142, 134] on span "Customizado" at bounding box center [1302, 131] width 395 height 15
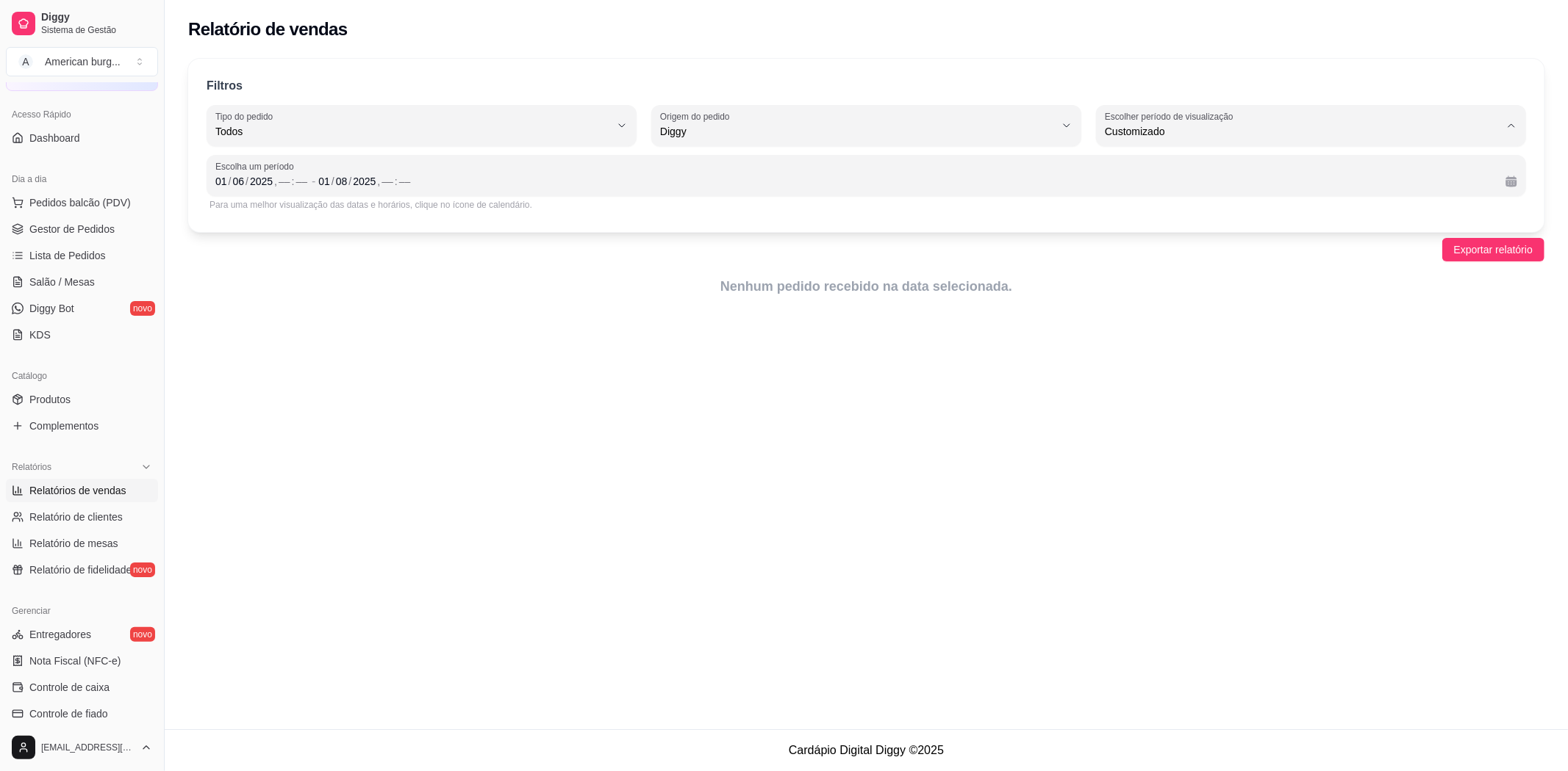
click at [1134, 257] on li "30 dias" at bounding box center [1311, 263] width 401 height 23
type input "30"
select select "30"
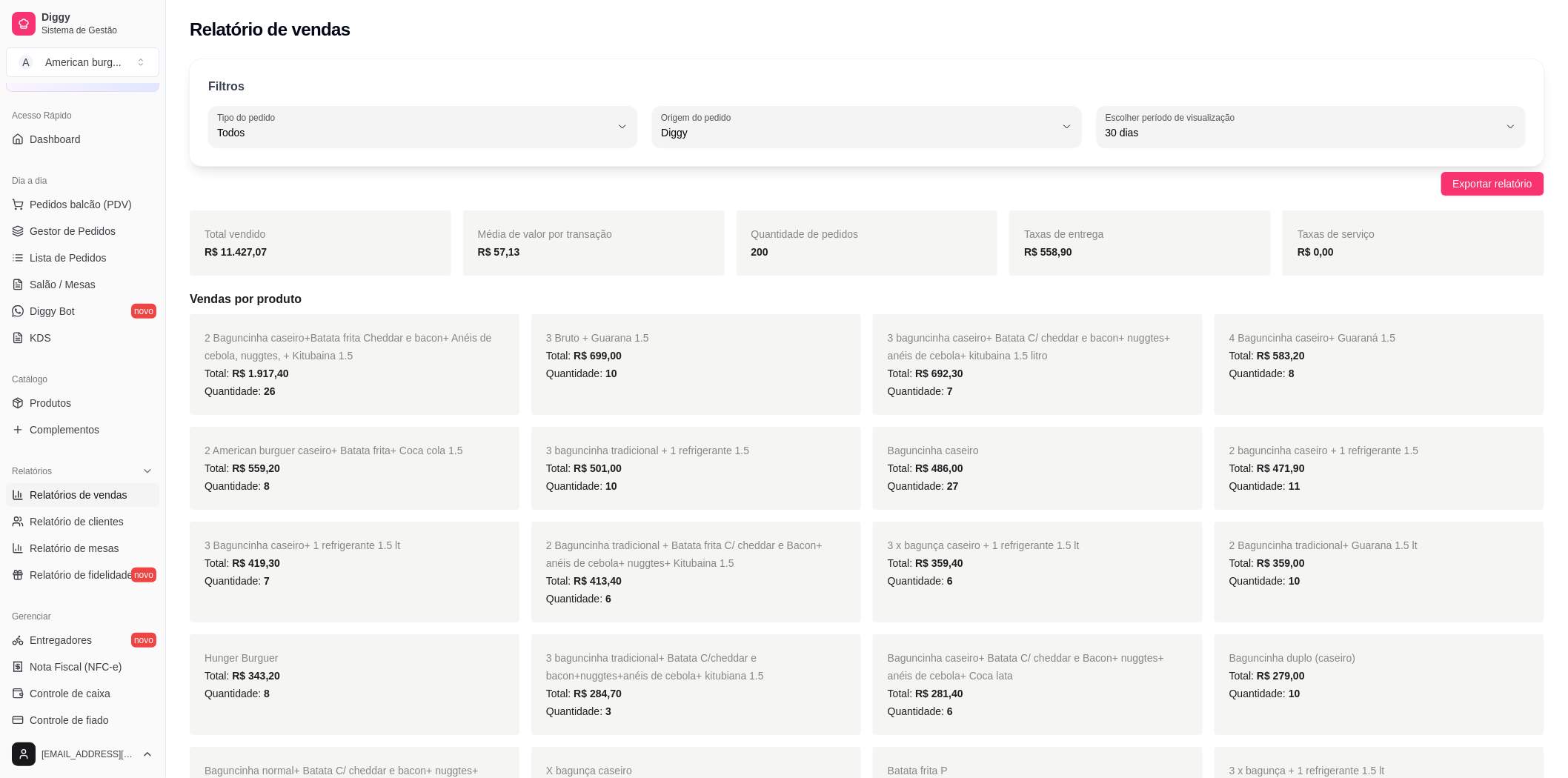
click at [1327, 234] on span "Taxas de serviço" at bounding box center [1335, 234] width 77 height 12
click at [1327, 240] on span "Taxas de serviço" at bounding box center [1335, 234] width 77 height 12
click at [1330, 249] on strong "R$ 0,00" at bounding box center [1315, 252] width 37 height 12
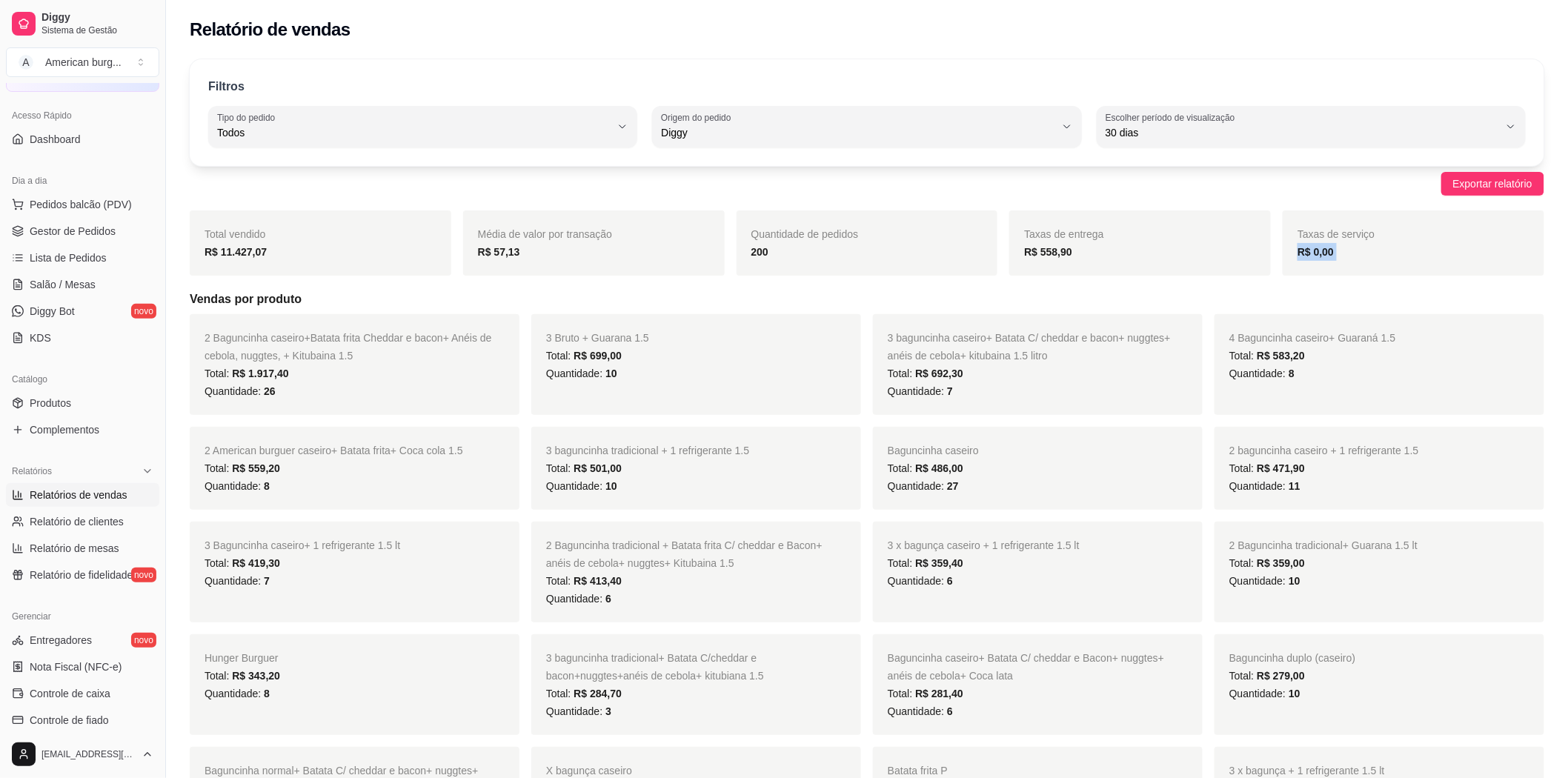
click at [1330, 249] on strong "R$ 0,00" at bounding box center [1315, 252] width 37 height 12
click at [1399, 249] on div "R$ 0,00" at bounding box center [1413, 252] width 232 height 18
click at [42, 138] on span "Dashboard" at bounding box center [55, 139] width 51 height 15
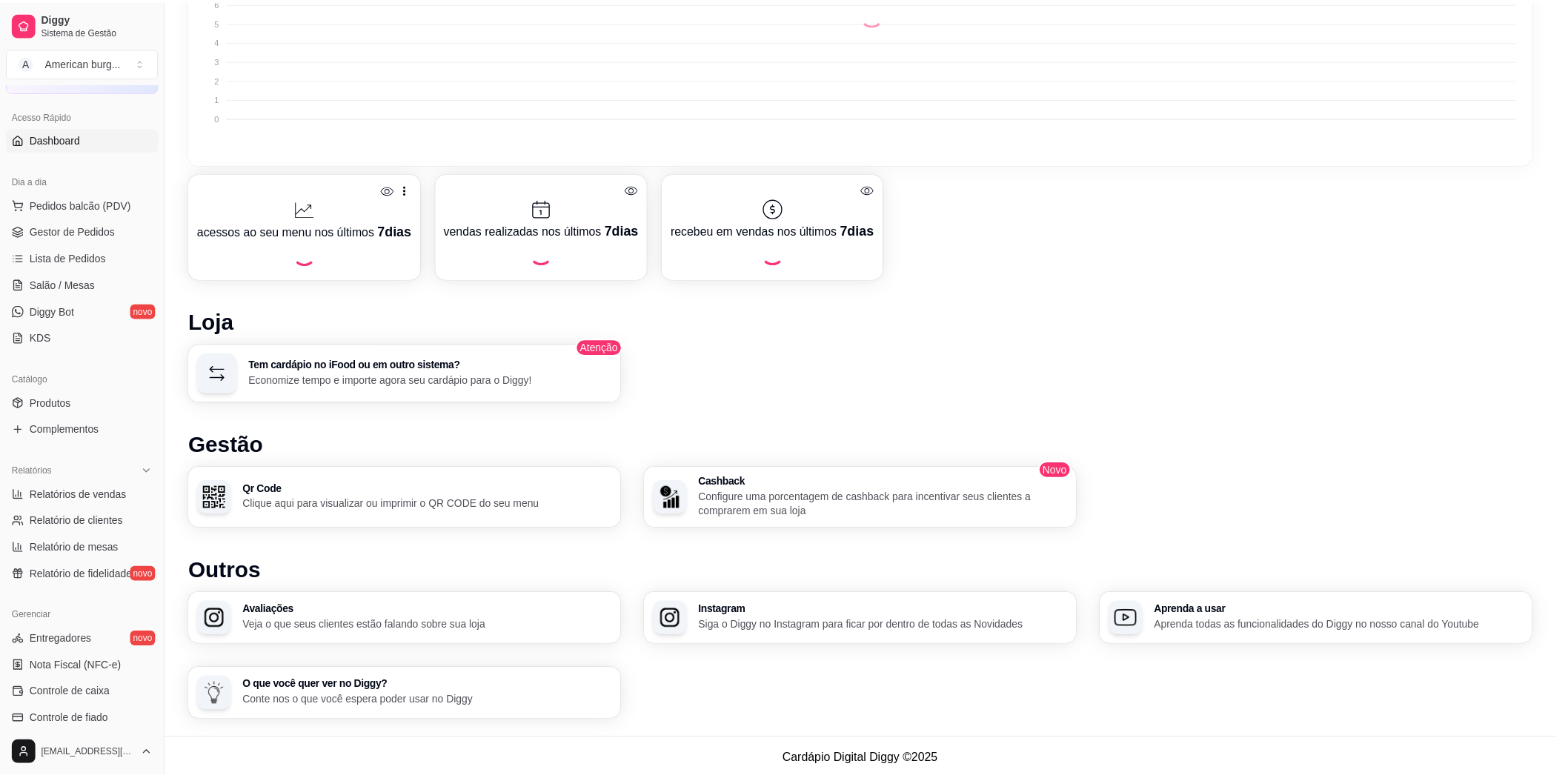
scroll to position [520, 0]
